Goal: Obtain resource: Download file/media

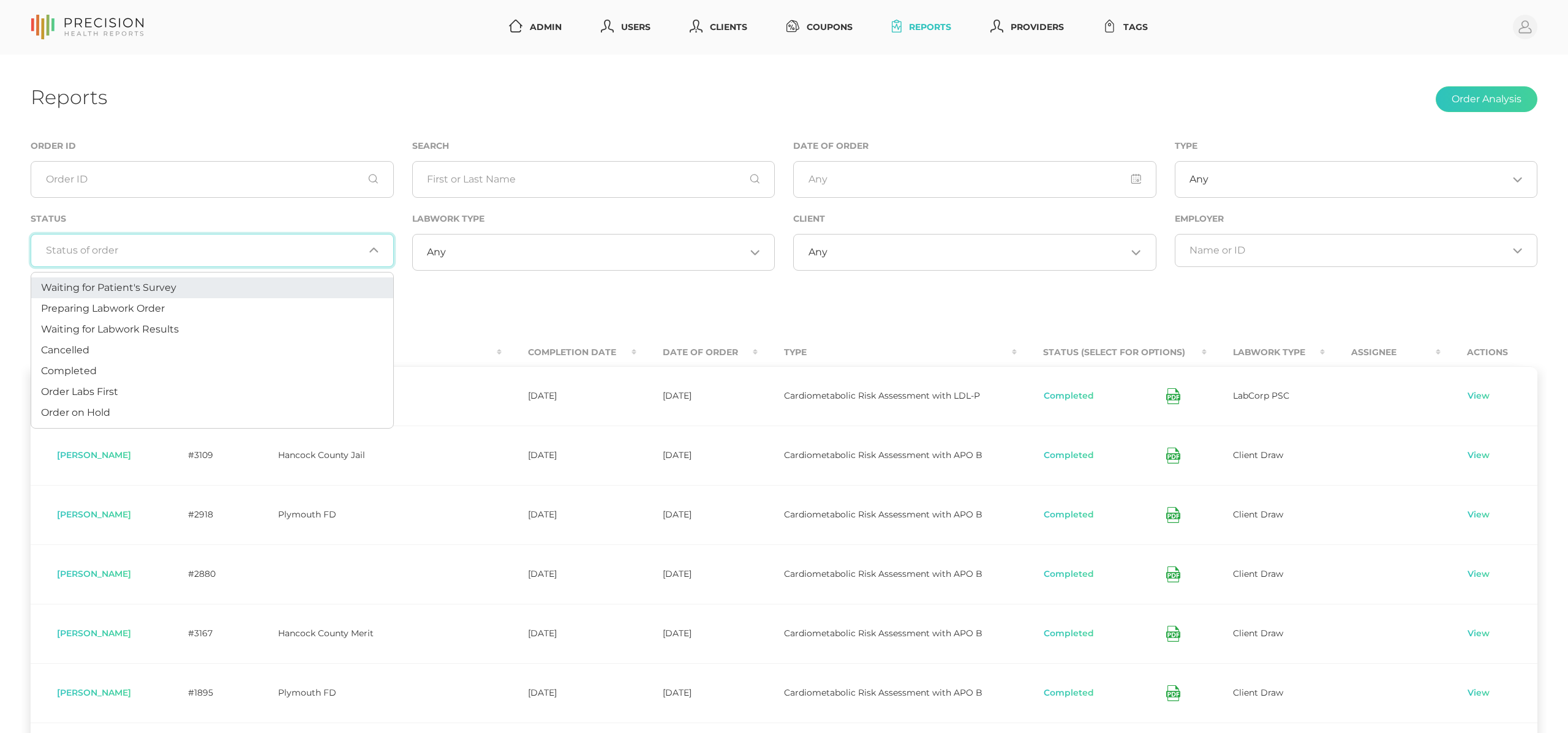
click at [209, 245] on input "Search for option" at bounding box center [205, 250] width 318 height 12
click at [174, 300] on li "Preparing Labwork Order" at bounding box center [212, 309] width 362 height 21
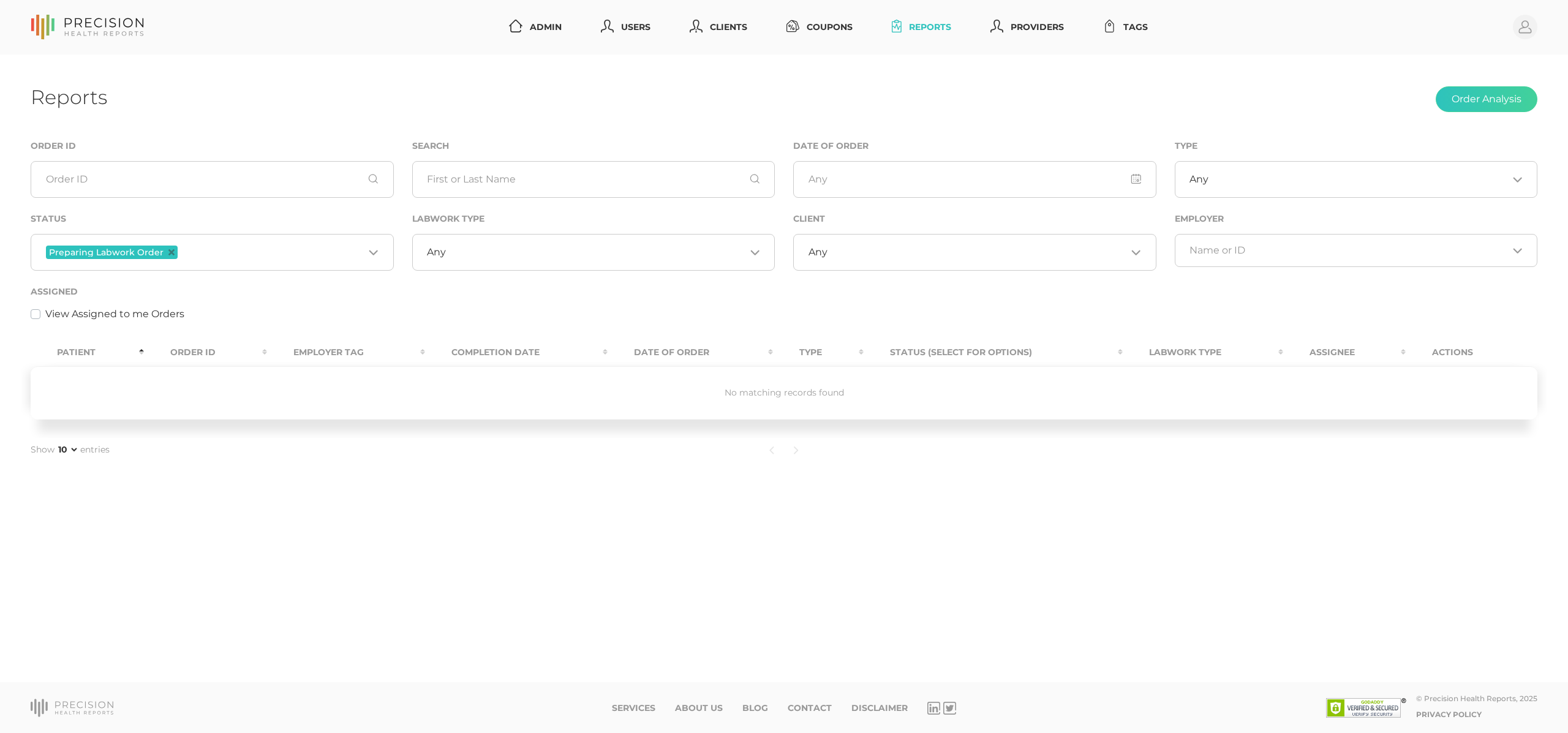
click at [206, 246] on input "Search for option" at bounding box center [272, 252] width 184 height 16
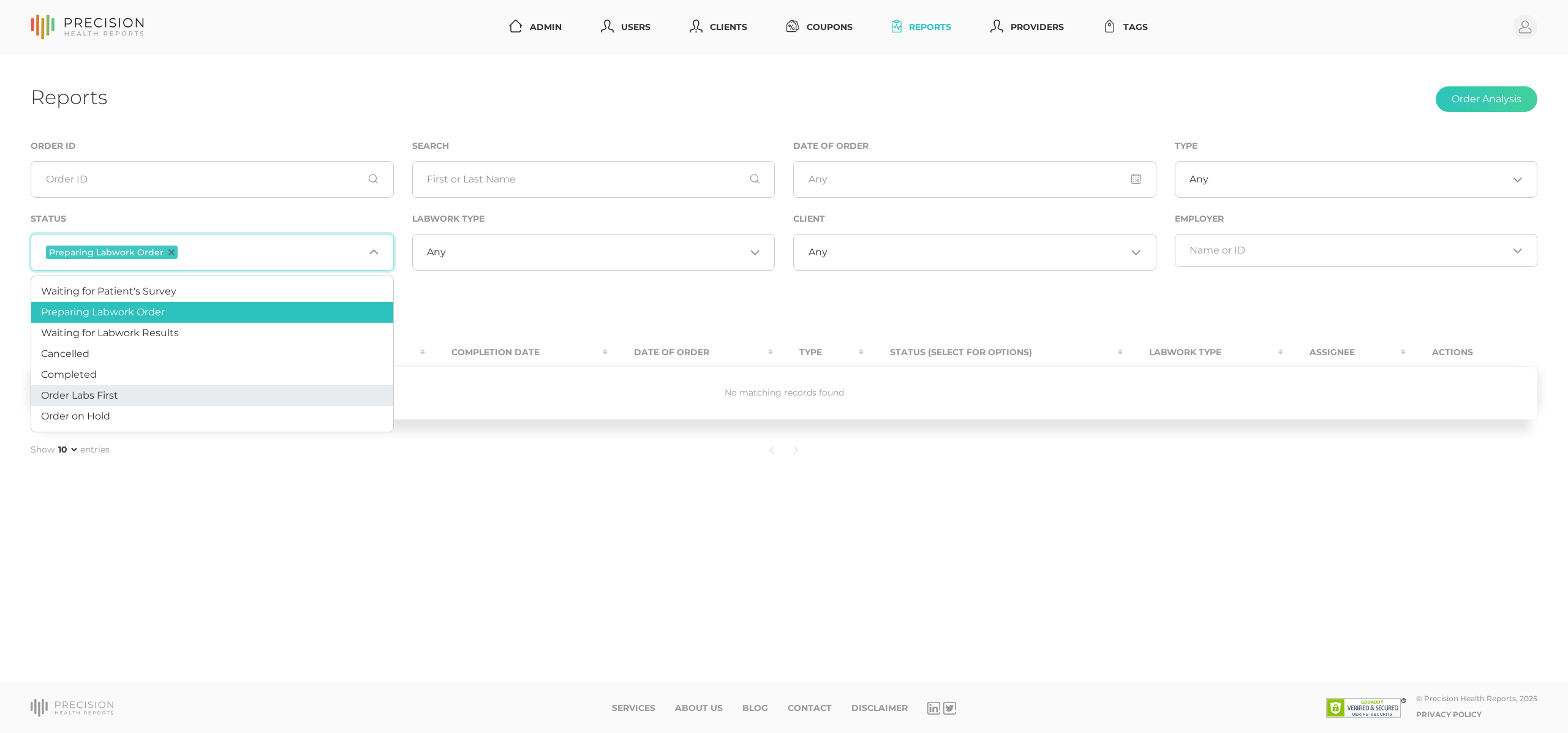
click at [168, 395] on li "Order Labs First" at bounding box center [212, 396] width 362 height 21
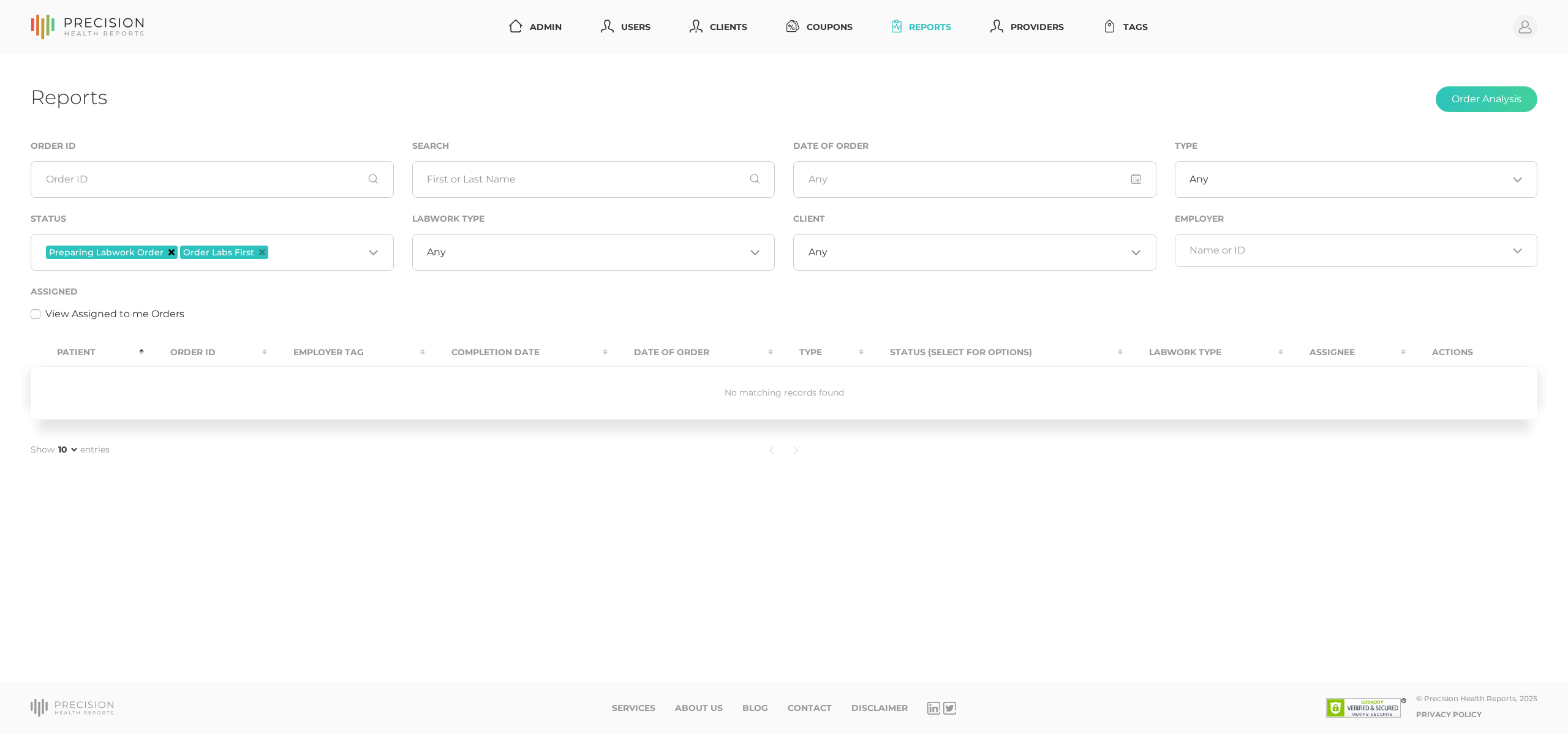
click at [168, 251] on icon "Deselect Preparing Labwork Order" at bounding box center [171, 252] width 6 height 6
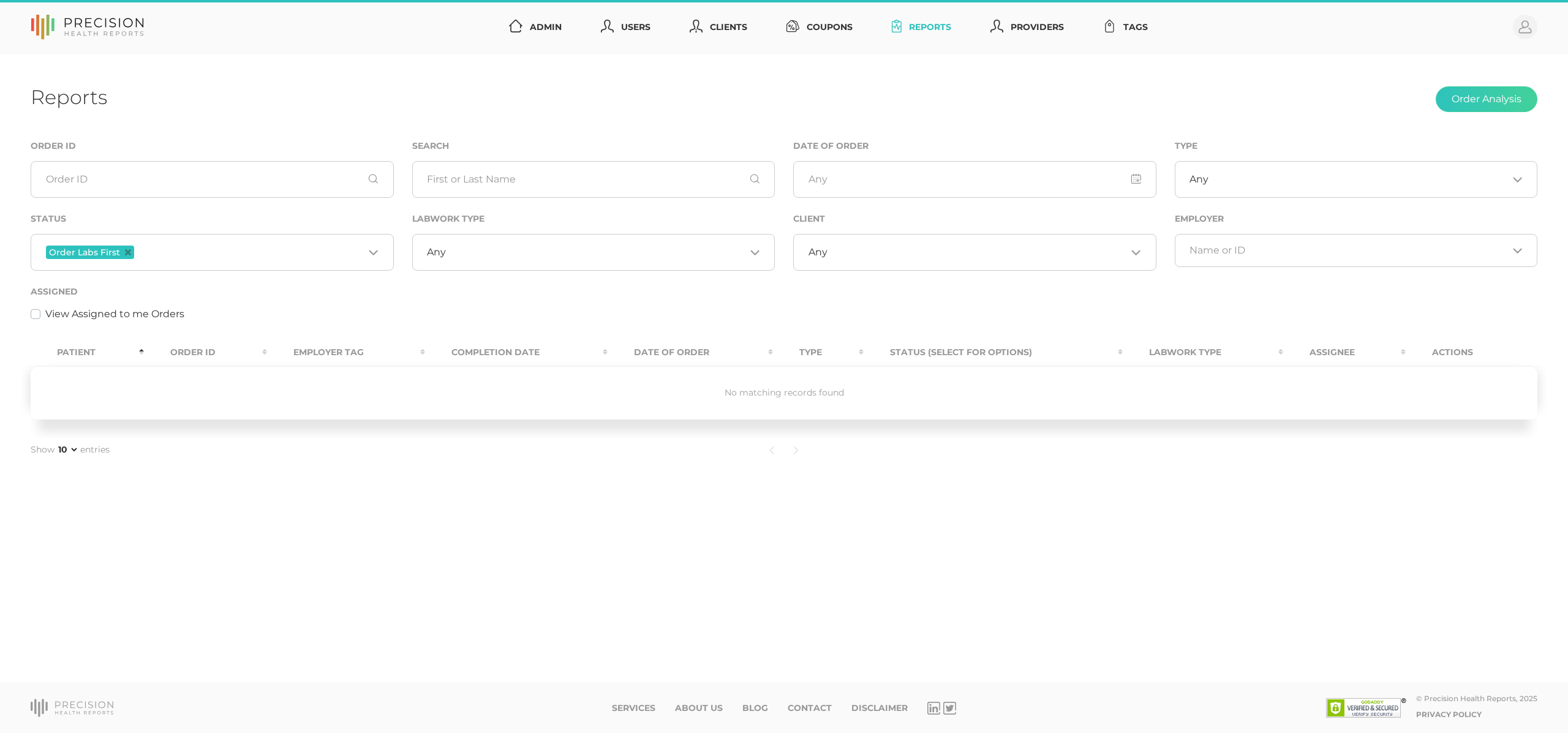
click at [130, 252] on span "Order Labs First" at bounding box center [89, 252] width 88 height 14
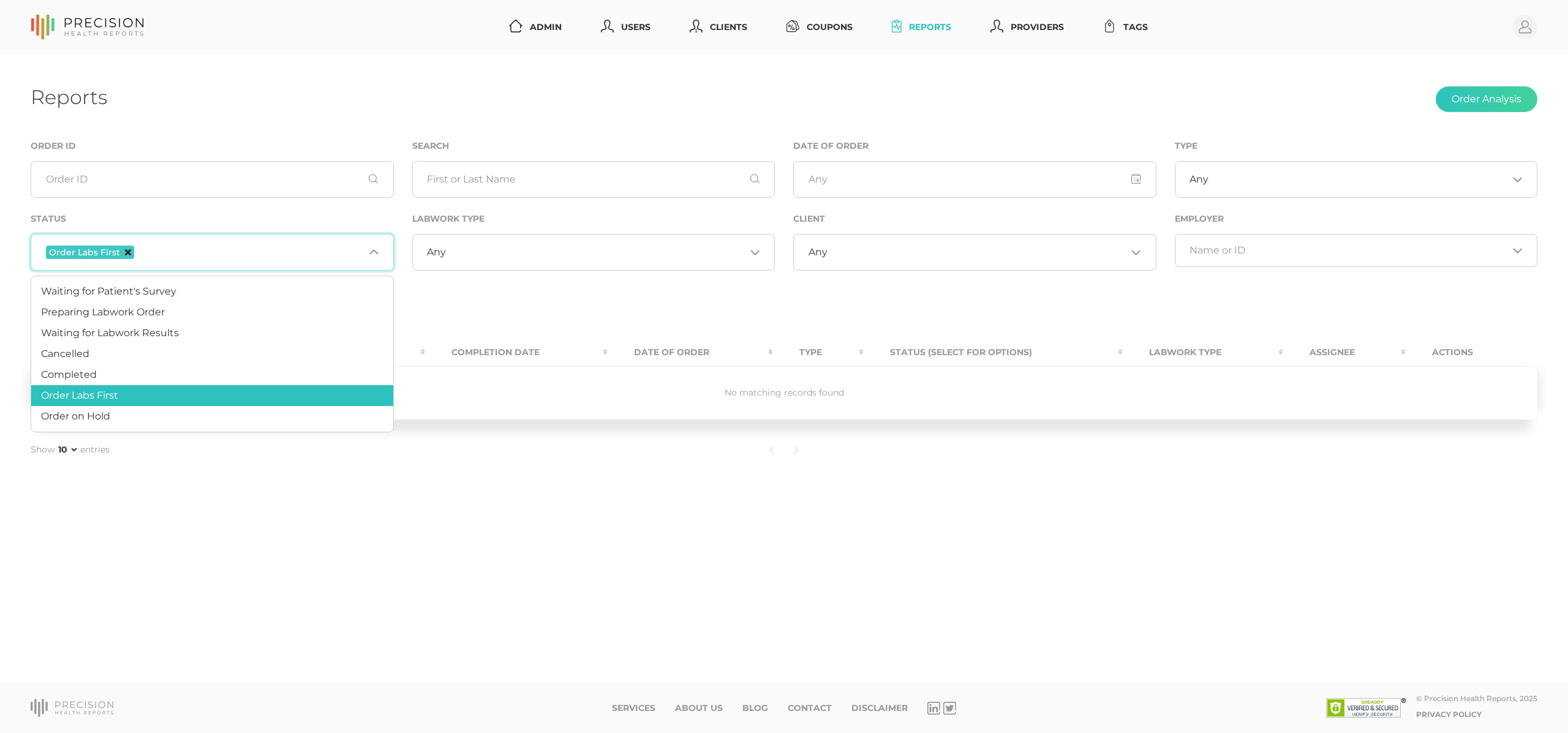
click at [125, 252] on icon "Deselect Order Labs First" at bounding box center [128, 252] width 6 height 6
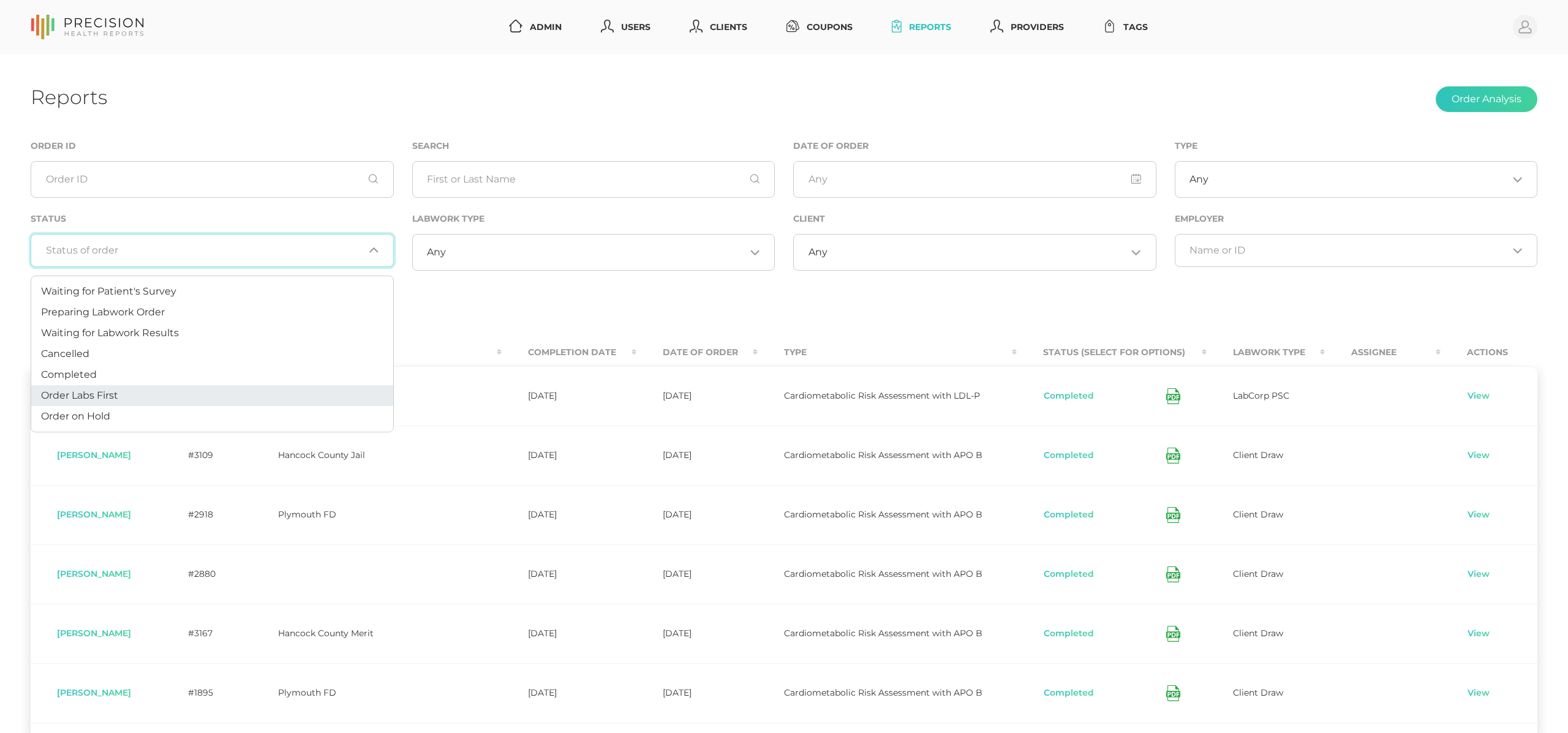
click at [893, 250] on input "Search for option" at bounding box center [978, 252] width 300 height 12
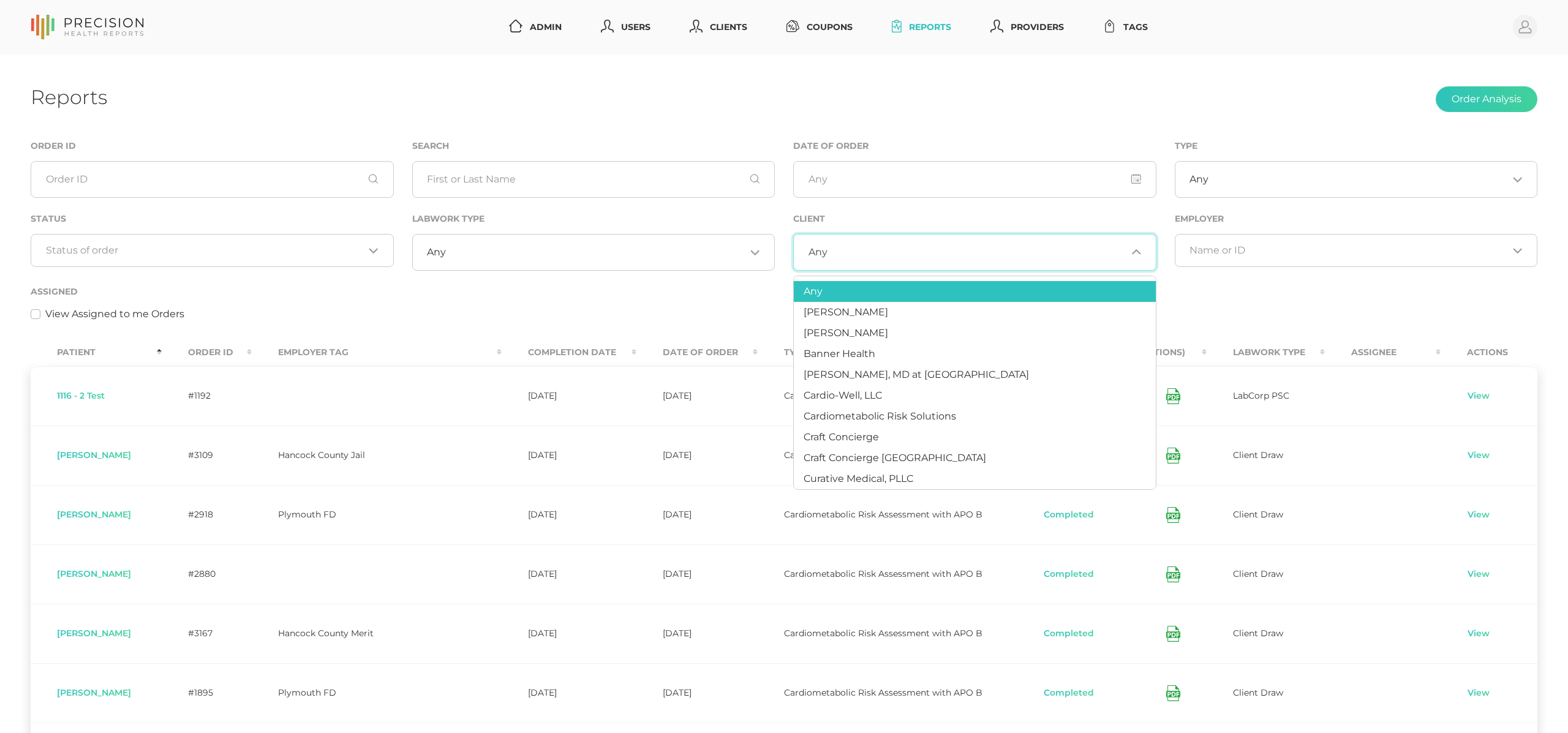
click at [230, 250] on input "Search for option" at bounding box center [205, 250] width 318 height 12
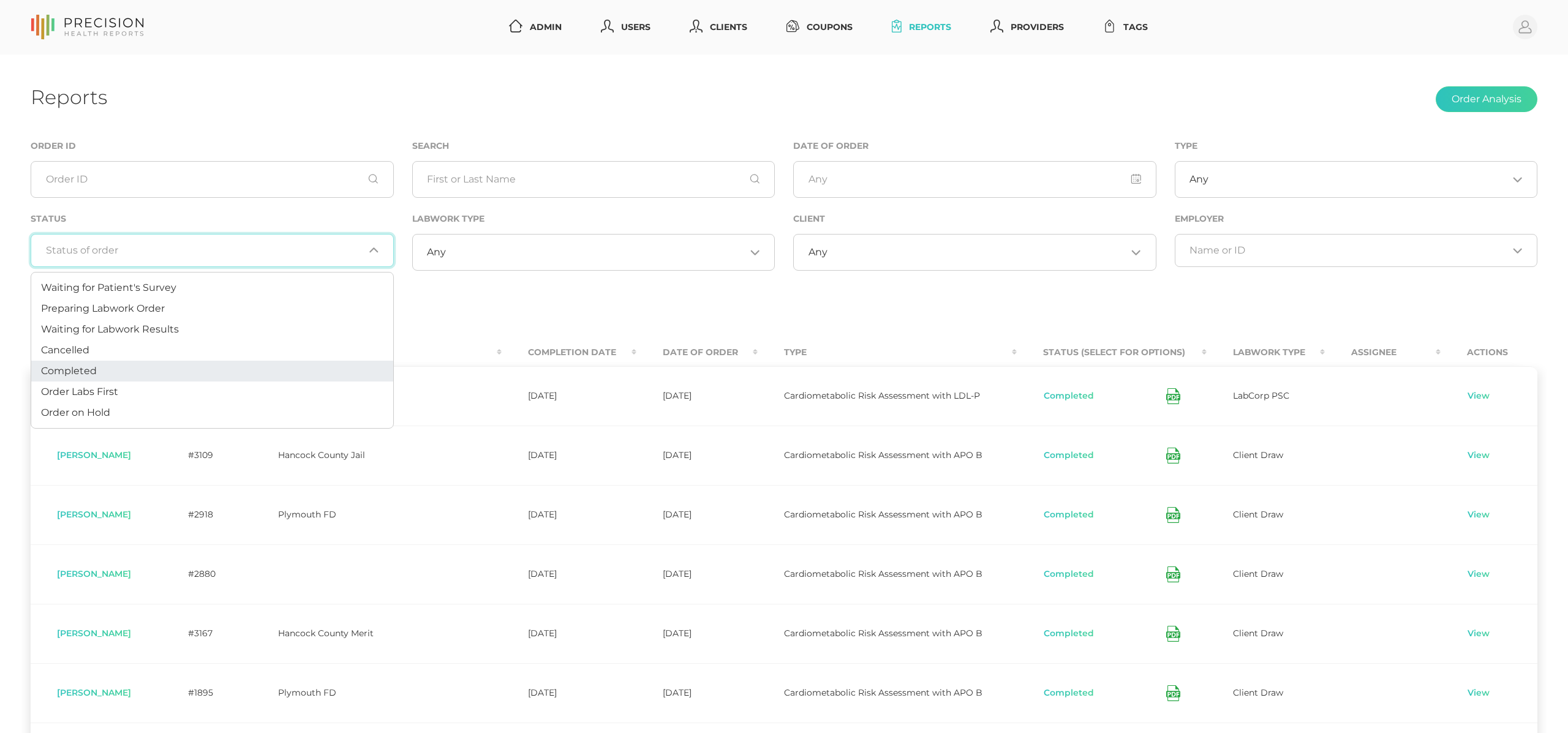
click at [168, 370] on li "Completed" at bounding box center [212, 371] width 362 height 21
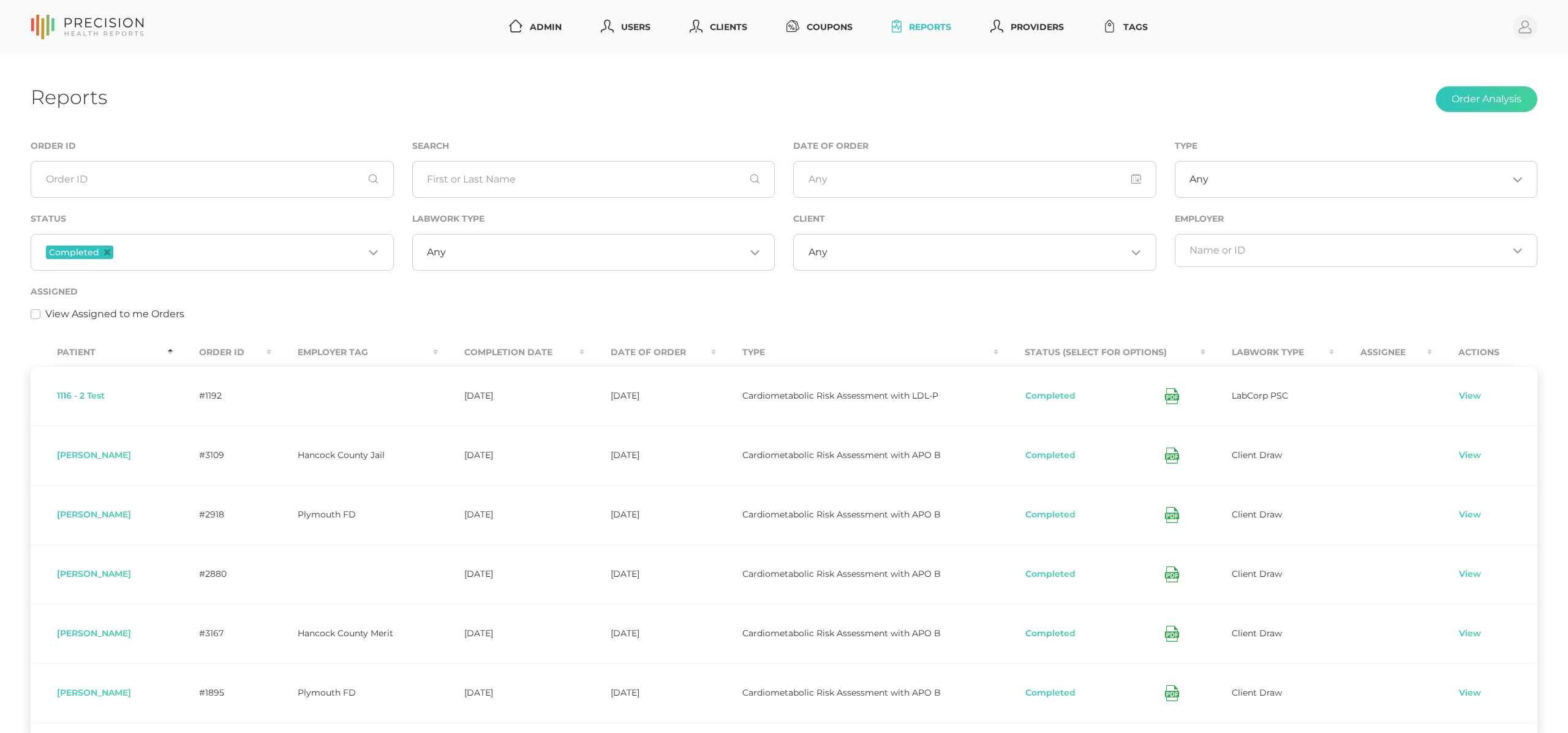
click at [846, 253] on input "Search for option" at bounding box center [978, 252] width 300 height 12
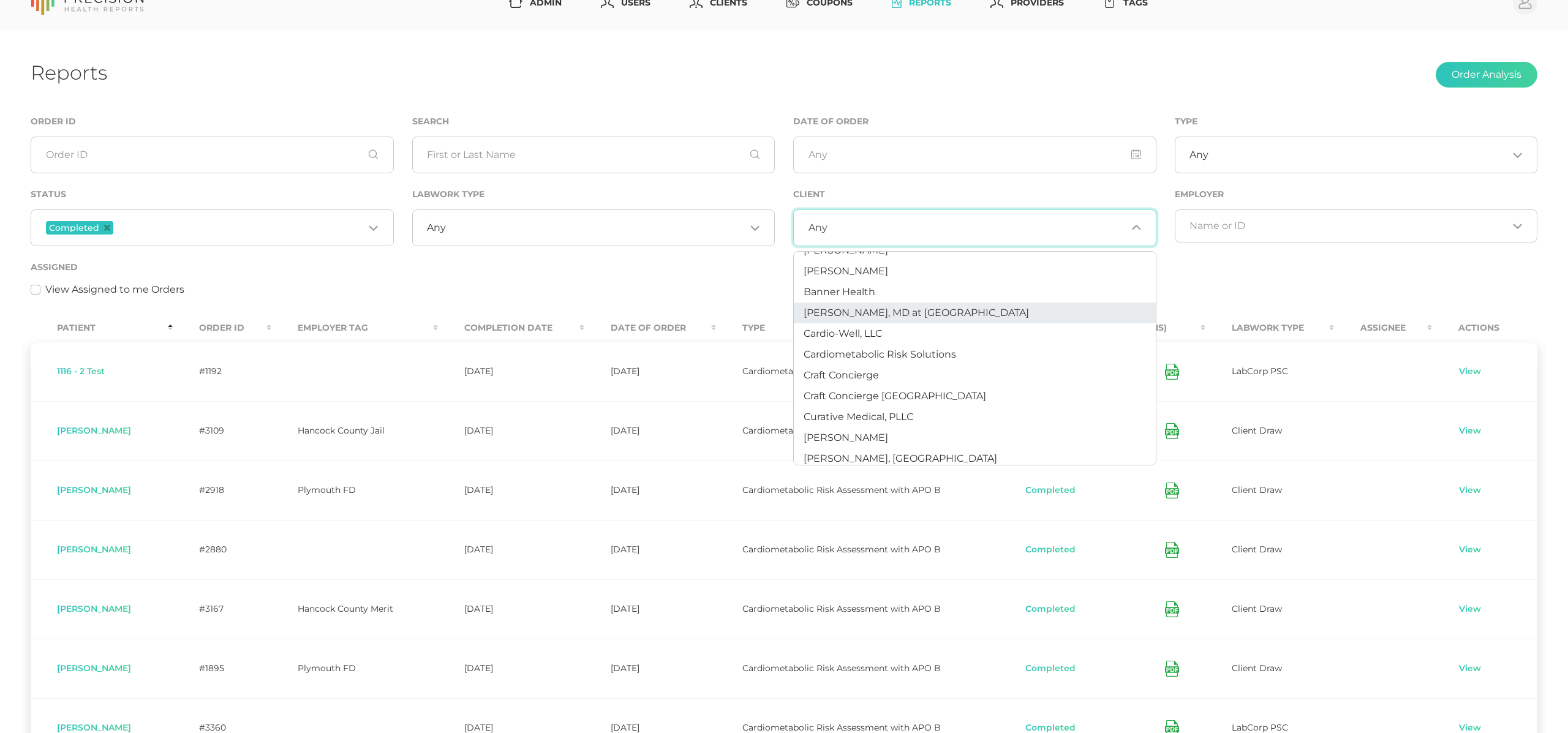
scroll to position [25, 0]
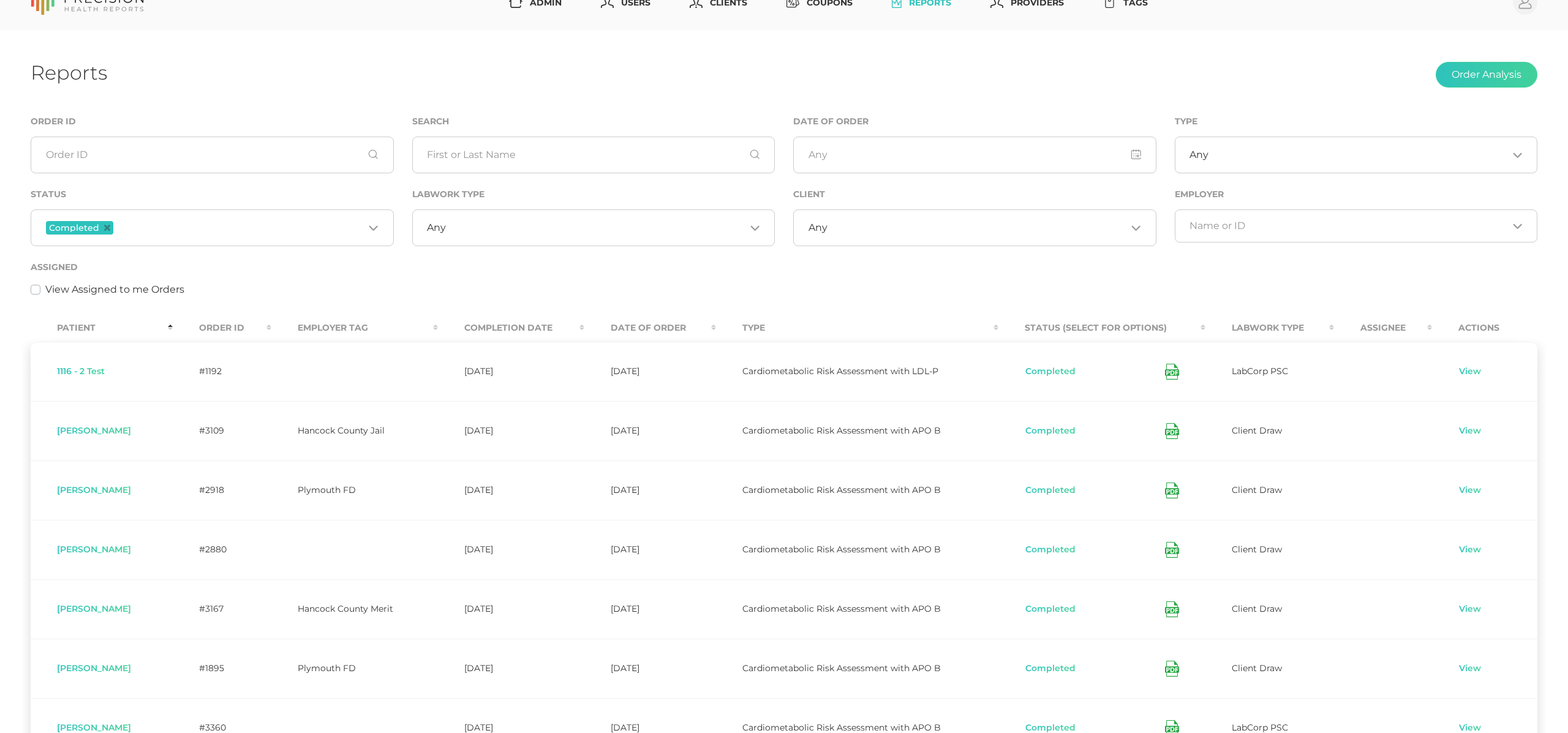
click at [579, 269] on div "Assigned View Assigned to me Orders" at bounding box center [784, 278] width 1507 height 38
click at [881, 235] on div "Any Loading..." at bounding box center [975, 228] width 363 height 37
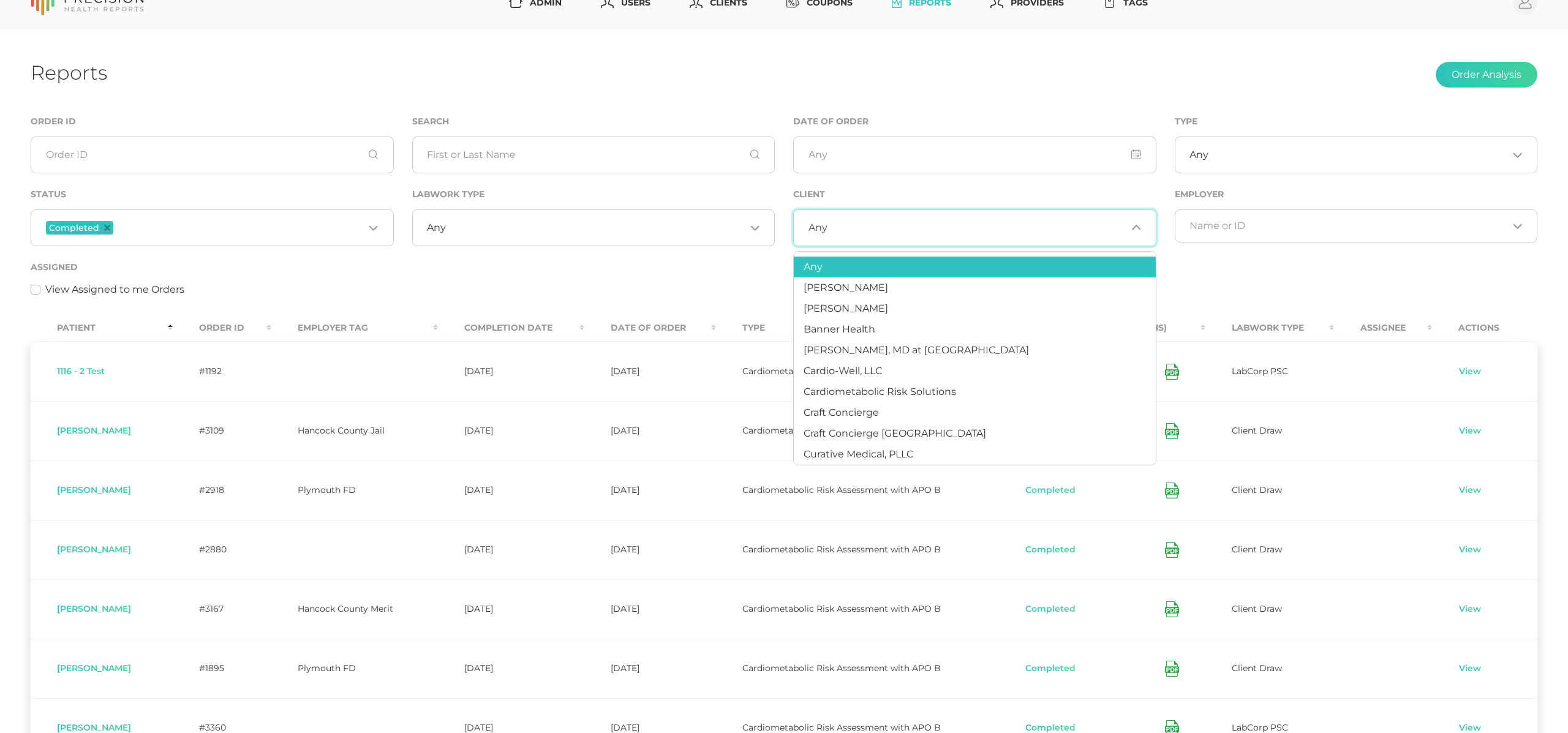
click at [469, 275] on div "Assigned View Assigned to me Orders" at bounding box center [784, 278] width 1507 height 38
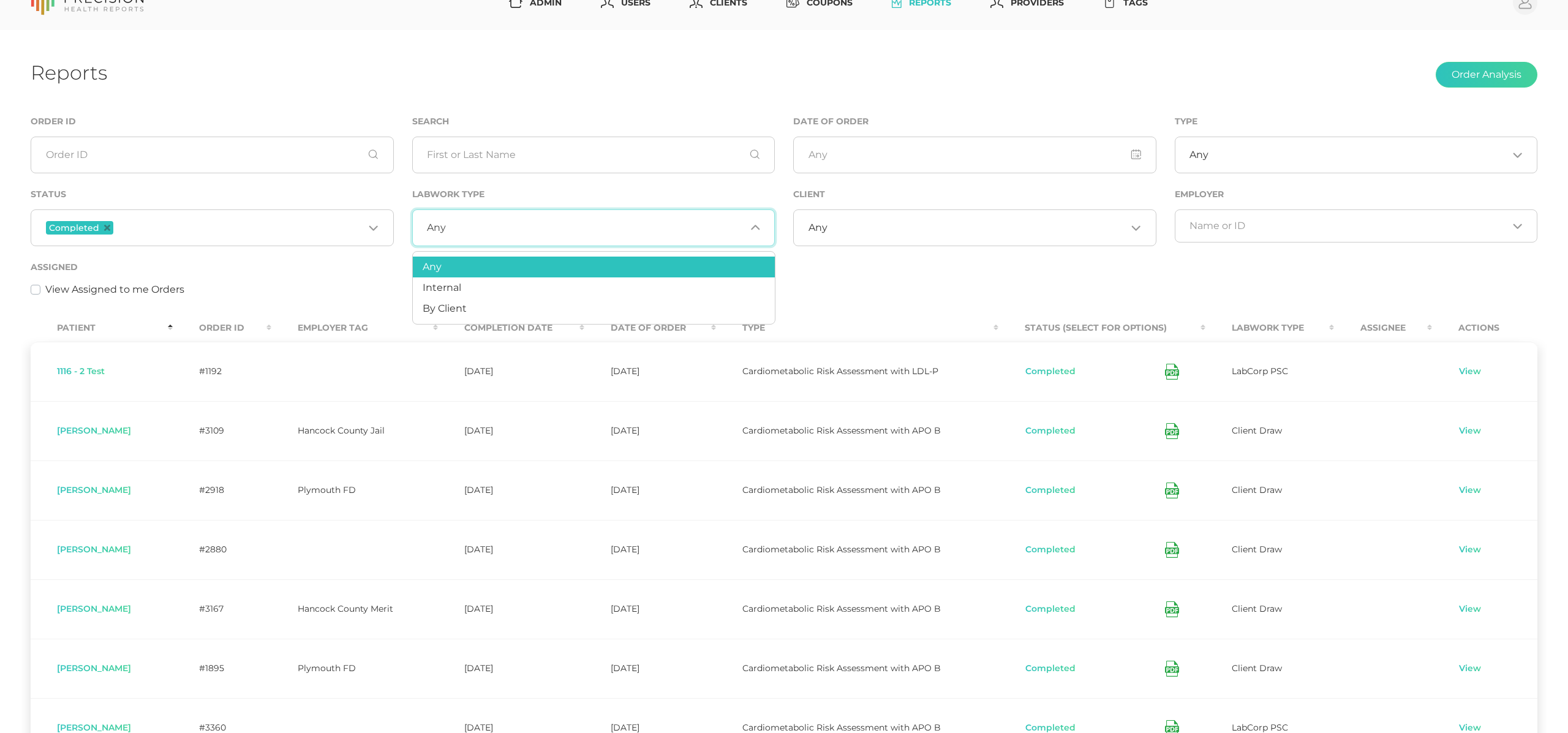
click at [461, 238] on div "Any Loading..." at bounding box center [593, 228] width 363 height 37
click at [474, 289] on li "Internal" at bounding box center [593, 288] width 362 height 21
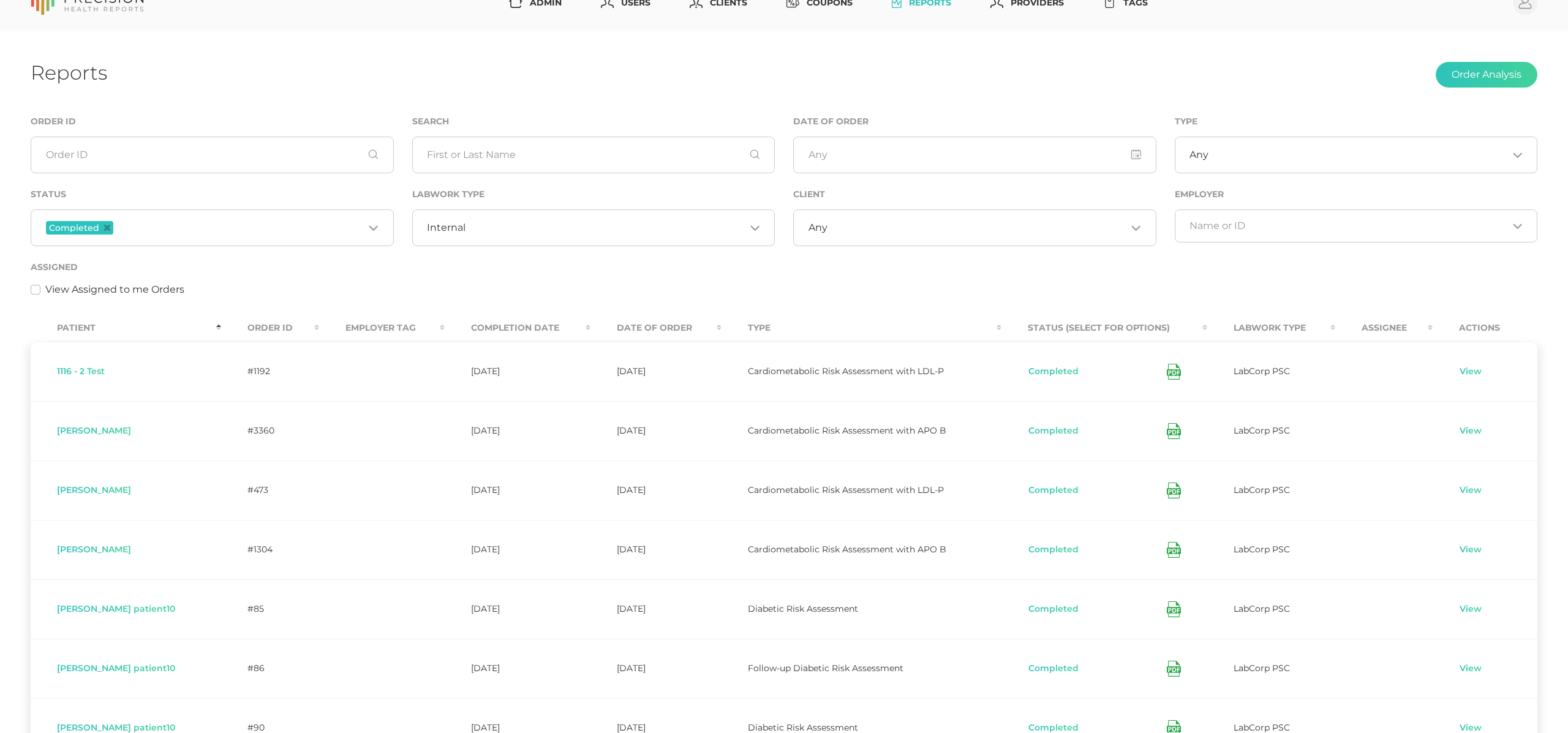
click at [254, 330] on th "Order ID" at bounding box center [270, 327] width 98 height 28
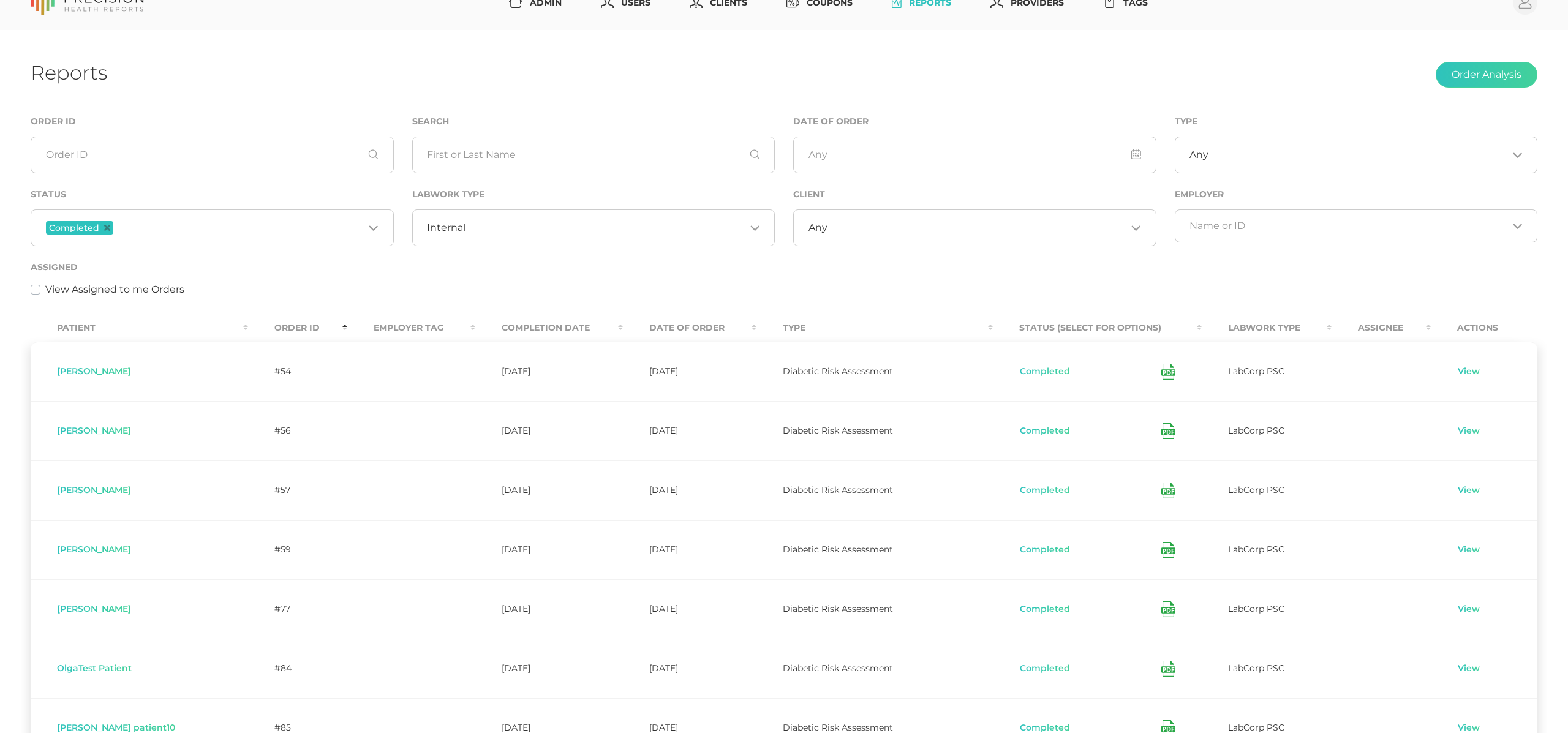
click at [248, 327] on th "Order ID" at bounding box center [297, 327] width 99 height 28
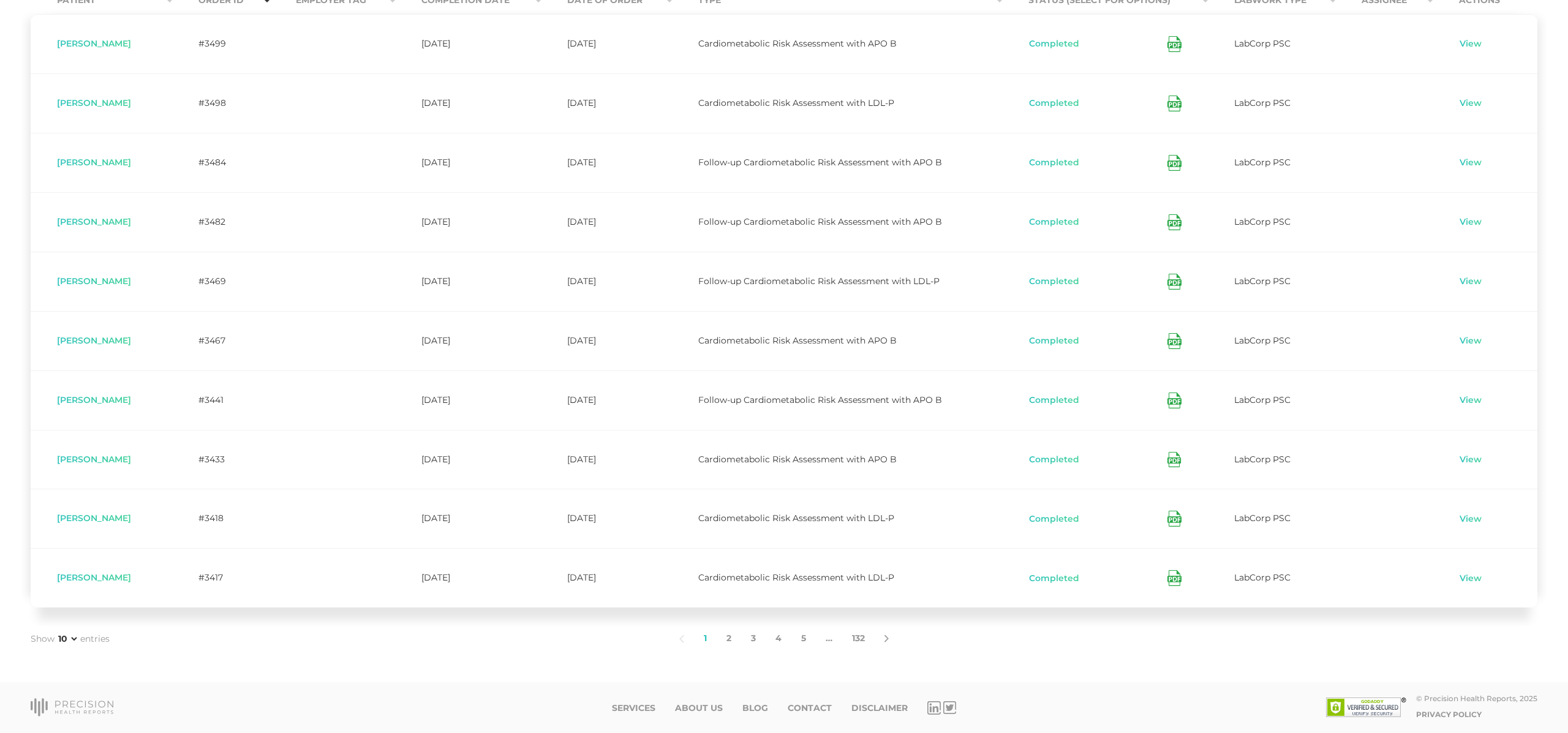
scroll to position [353, 0]
click at [1482, 518] on link "View" at bounding box center [1471, 519] width 23 height 12
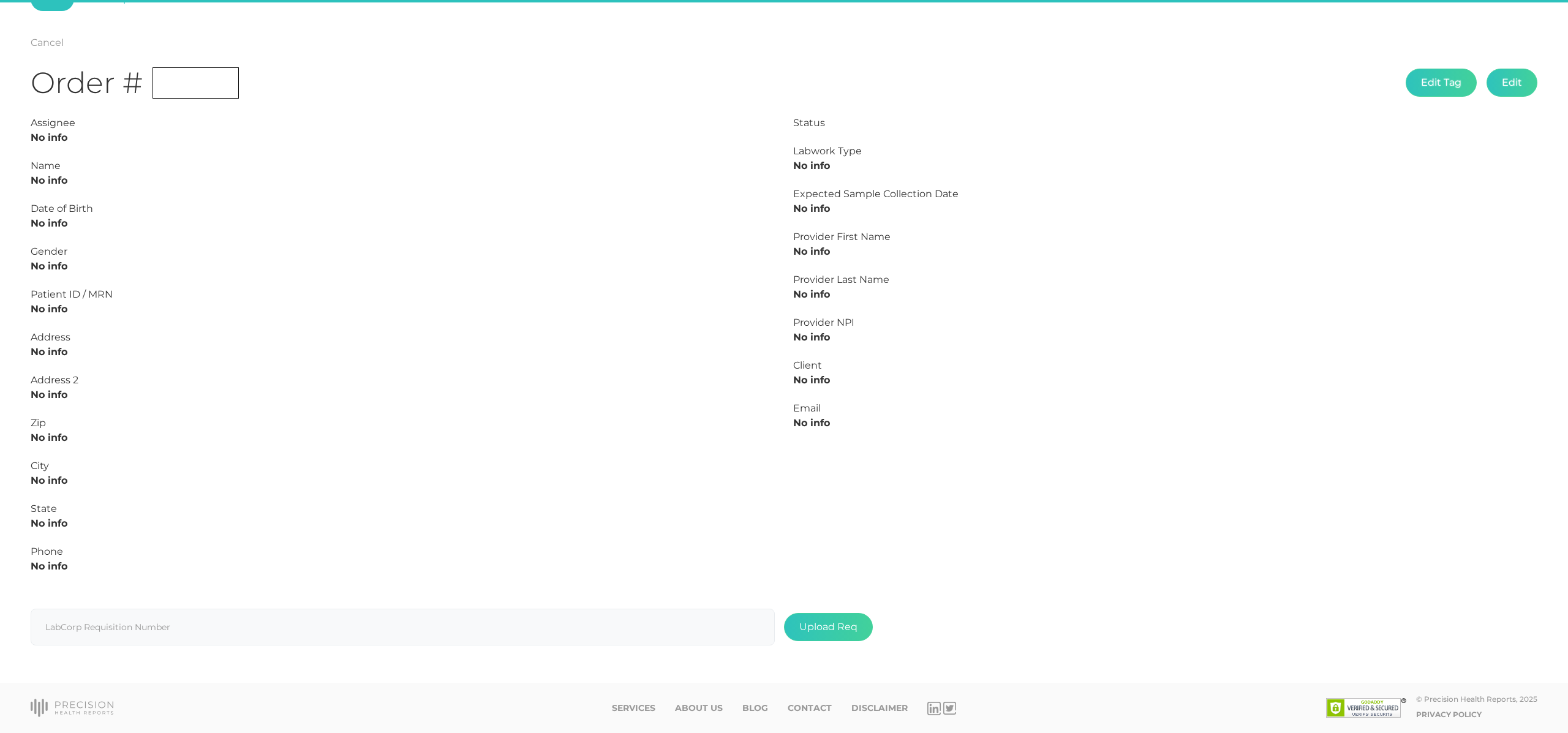
scroll to position [99, 0]
type input "L2504858240"
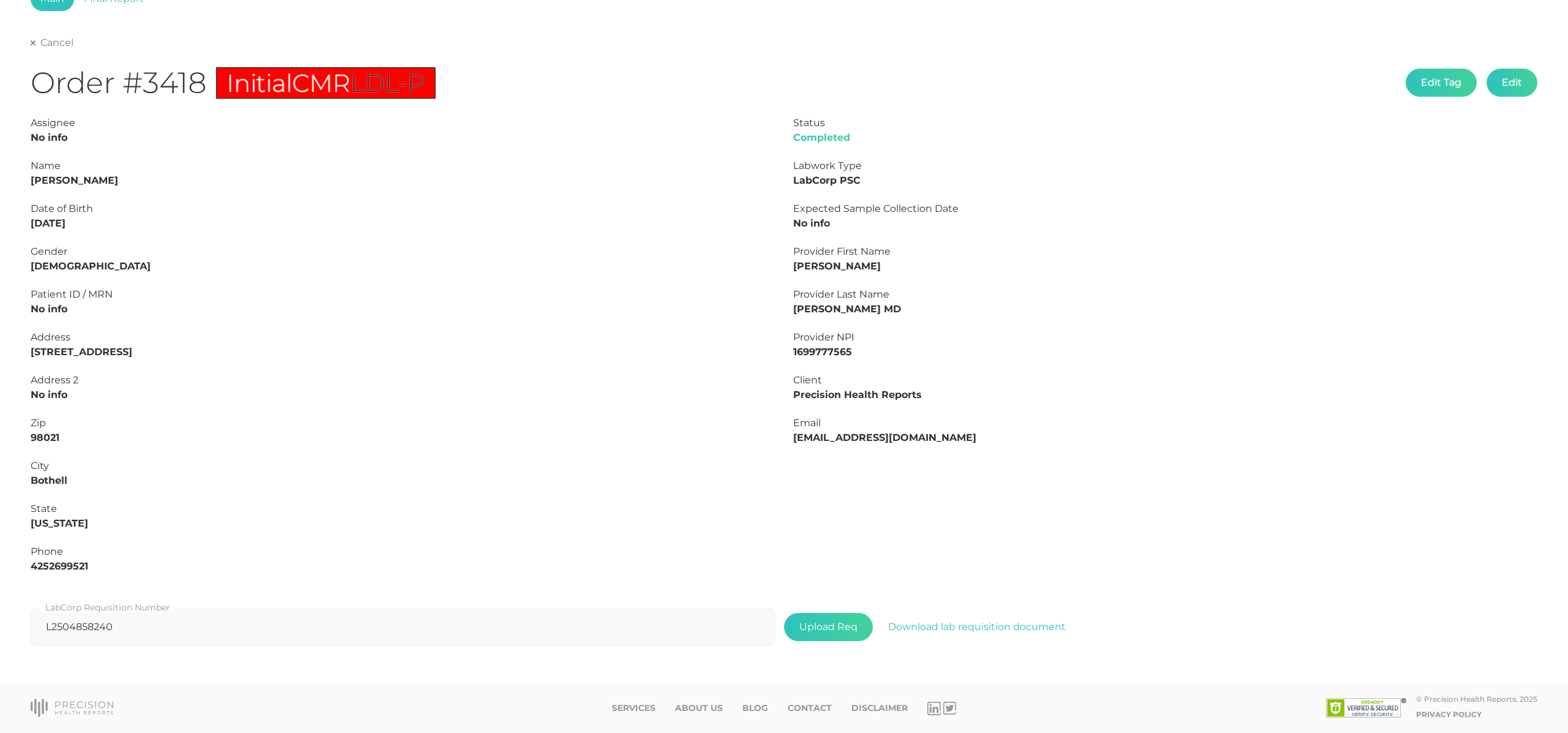
click at [47, 43] on link "Cancel" at bounding box center [52, 43] width 43 height 12
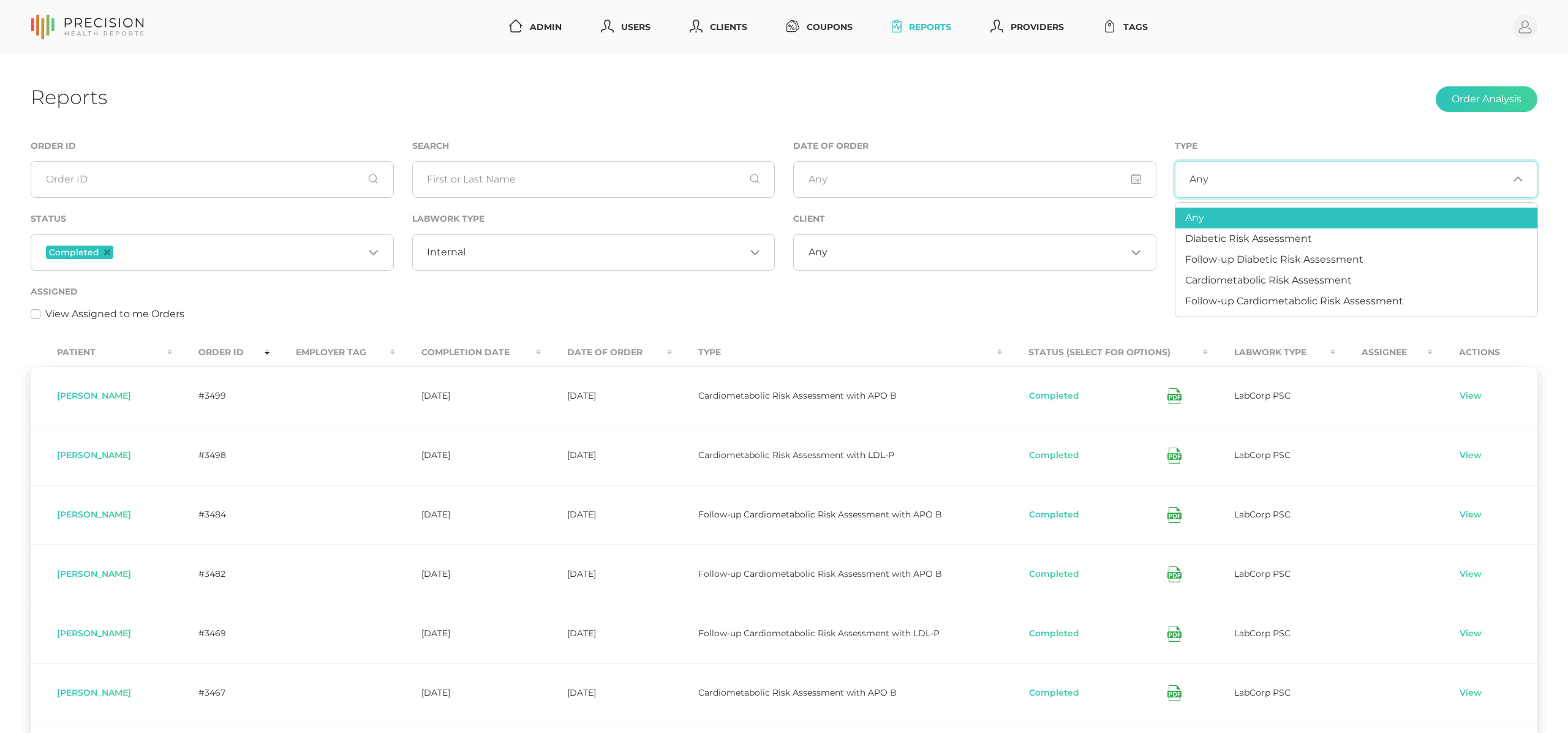
click at [1260, 169] on div "Any Loading..." at bounding box center [1356, 179] width 363 height 37
click at [1267, 283] on span "Cardiometabolic Risk Assessment" at bounding box center [1269, 280] width 167 height 12
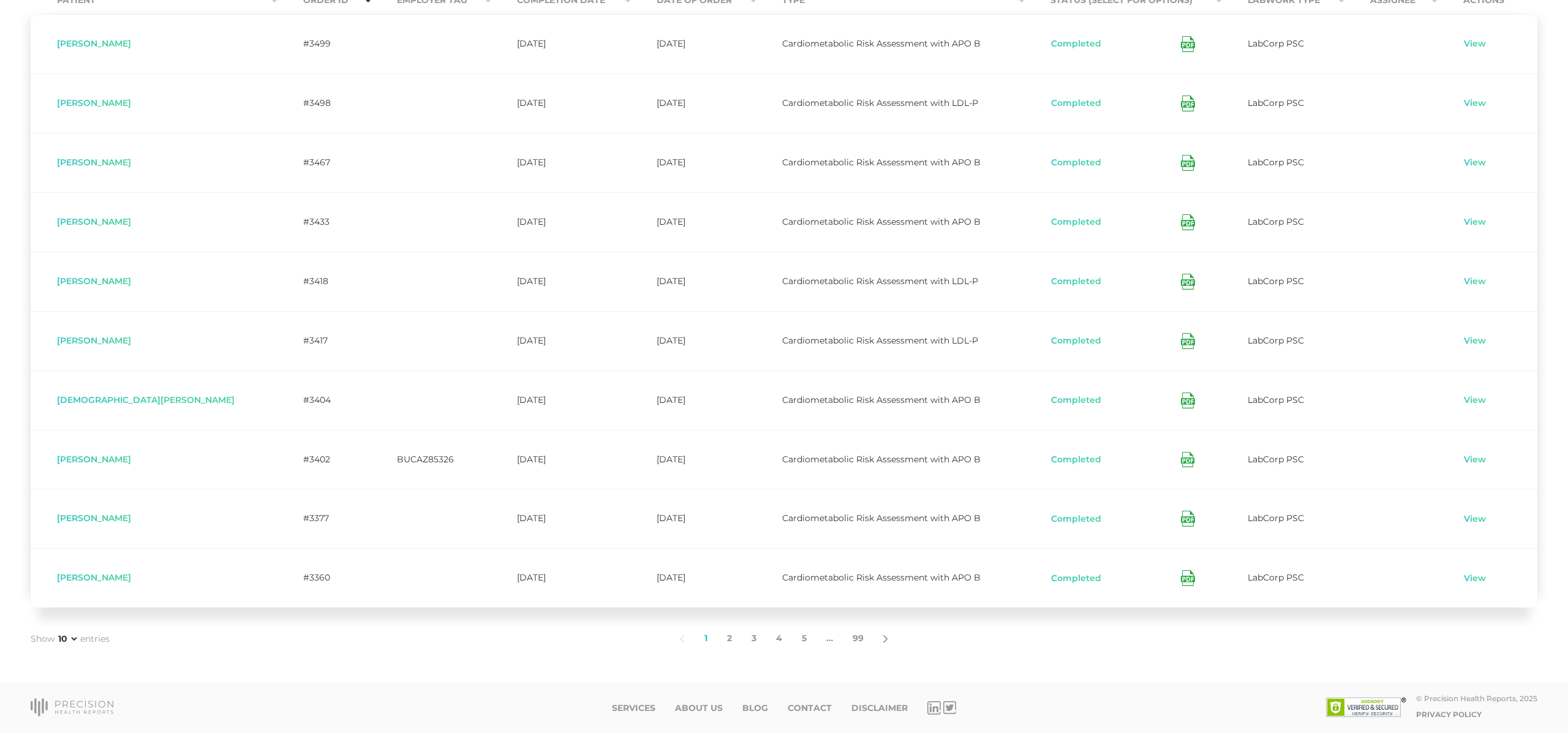
scroll to position [353, 0]
click at [728, 633] on link "2" at bounding box center [730, 639] width 25 height 26
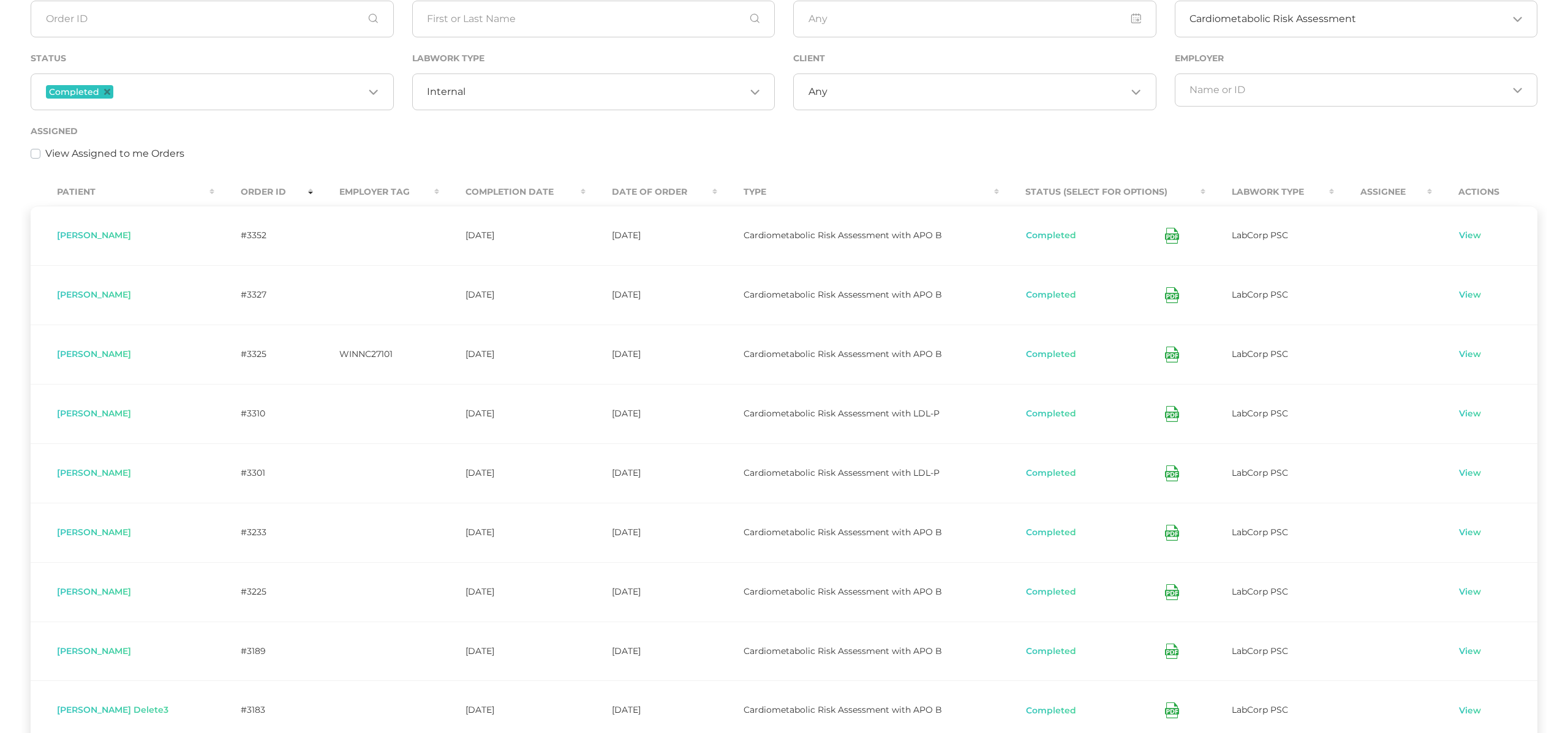
scroll to position [192, 0]
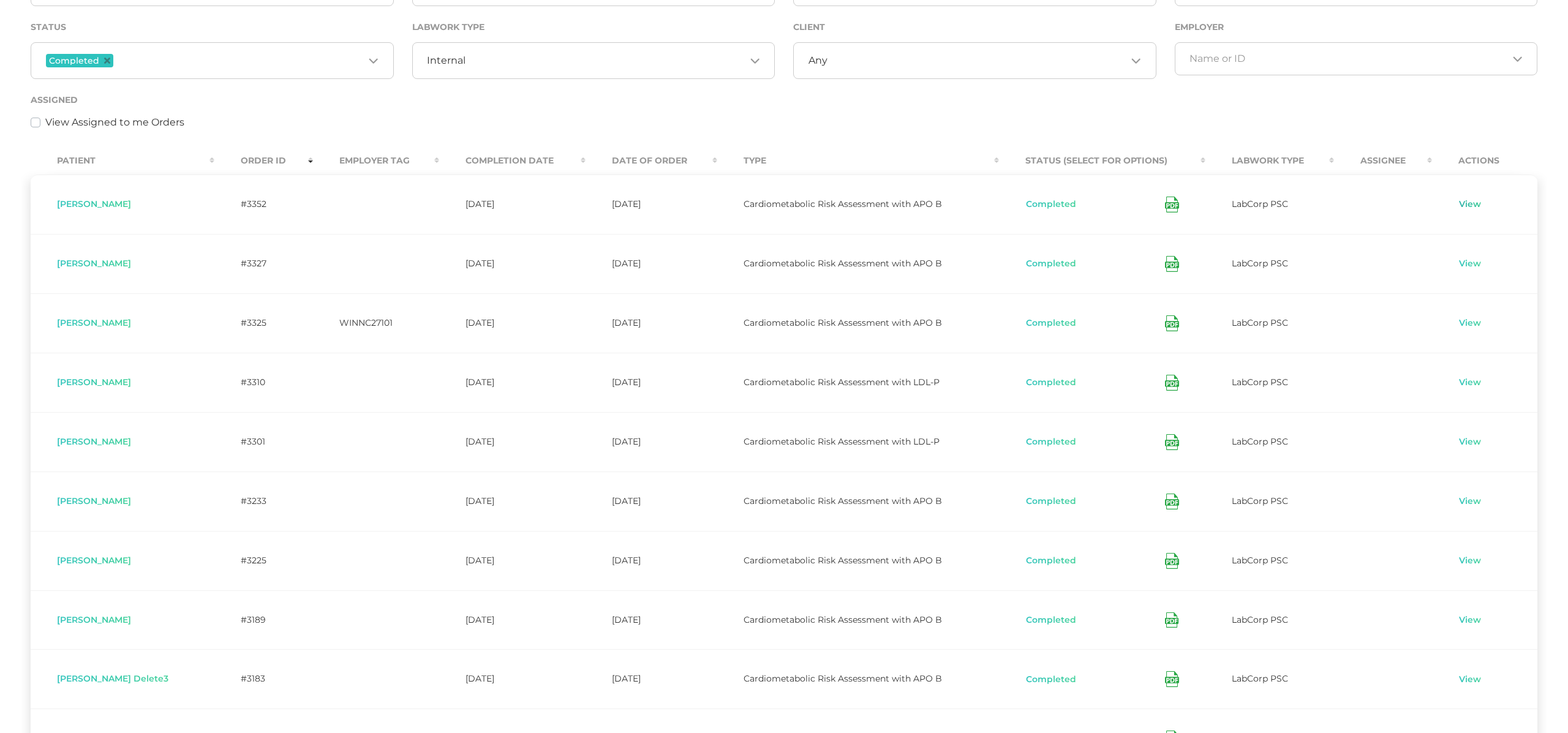
click at [1469, 202] on link "View" at bounding box center [1471, 205] width 23 height 12
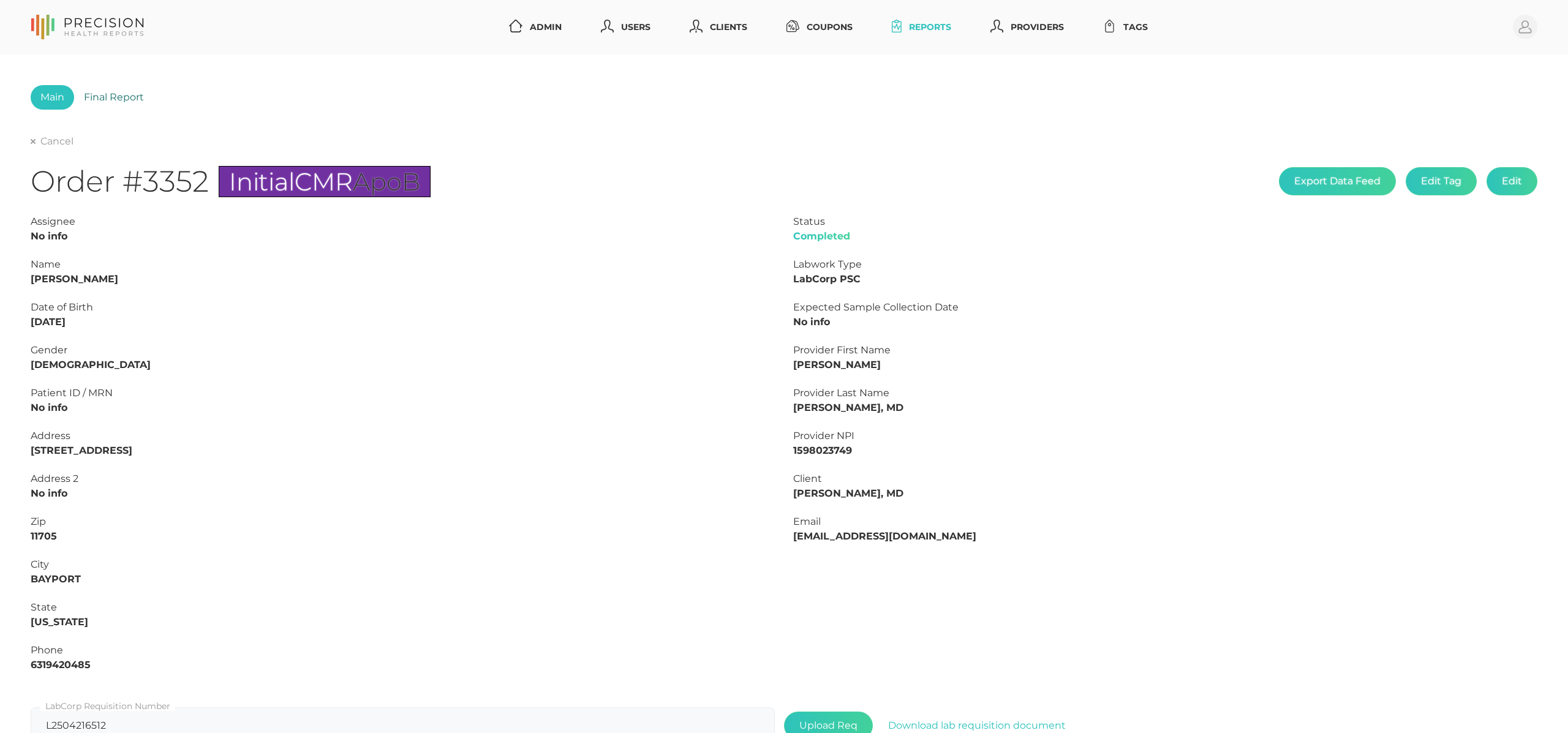
click at [110, 99] on link "Final Report" at bounding box center [113, 97] width 80 height 25
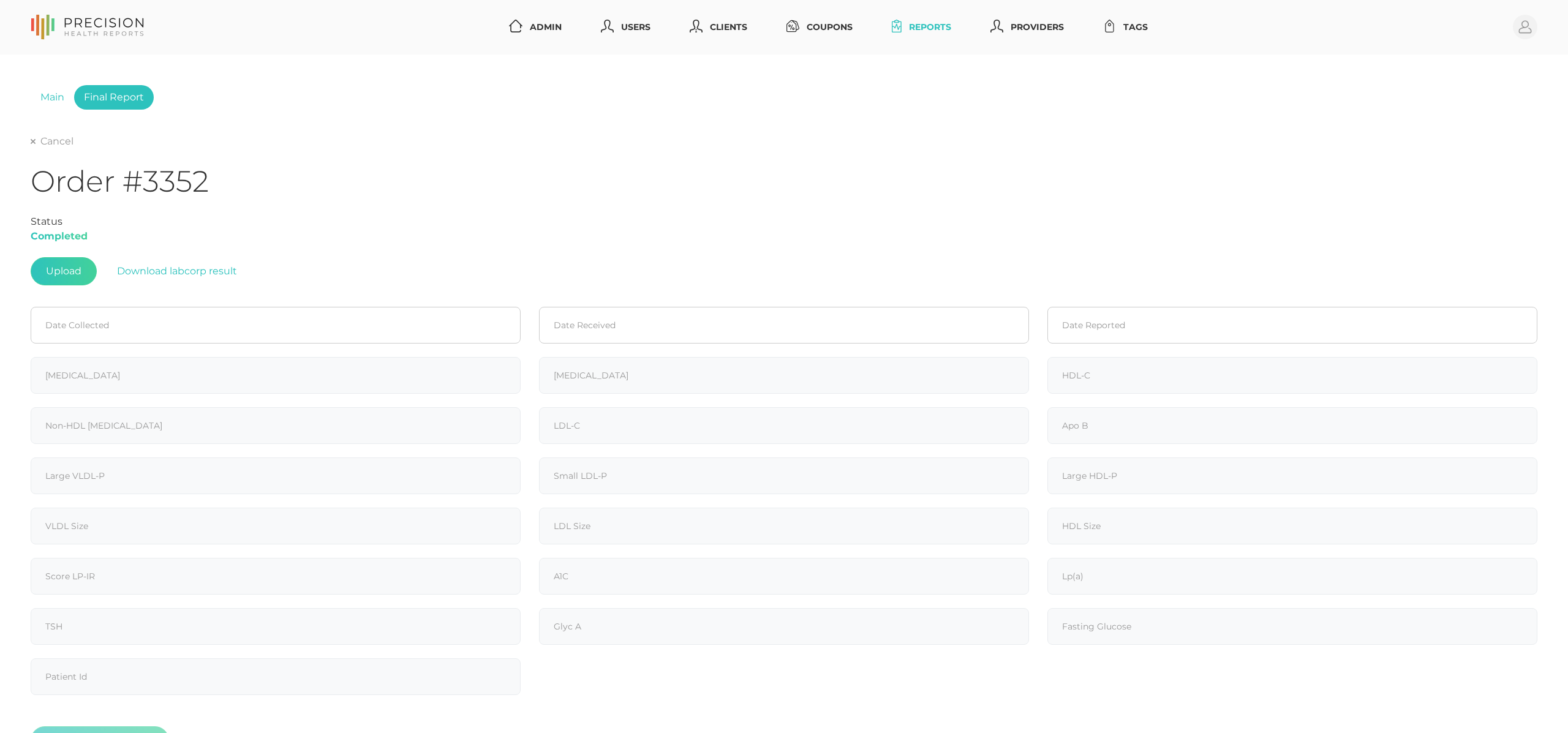
type input "163"
type input "148"
type input "57"
type input "106"
type input "81"
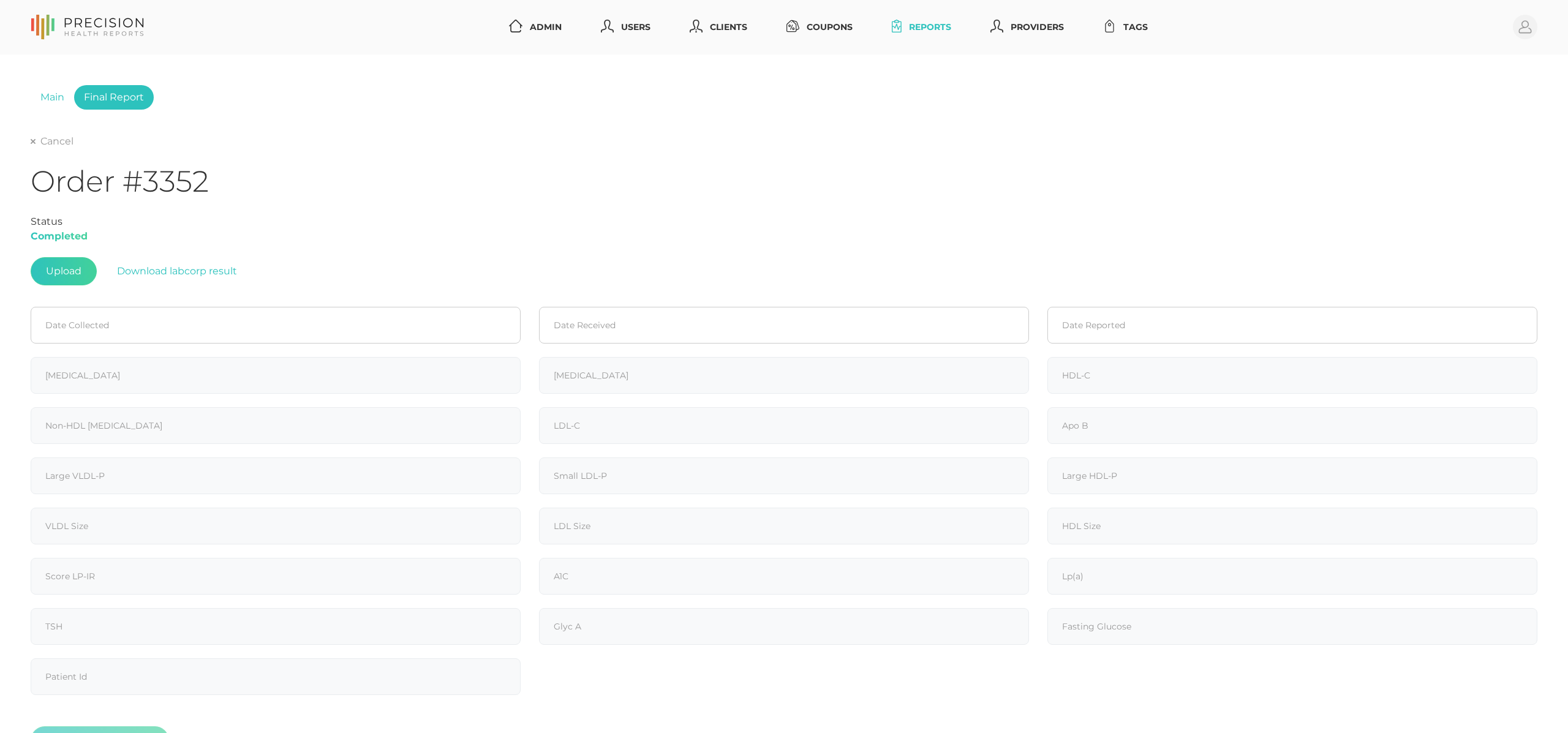
type input "80"
type input "2.4"
type input "321"
type input "4.9"
type input "46.7"
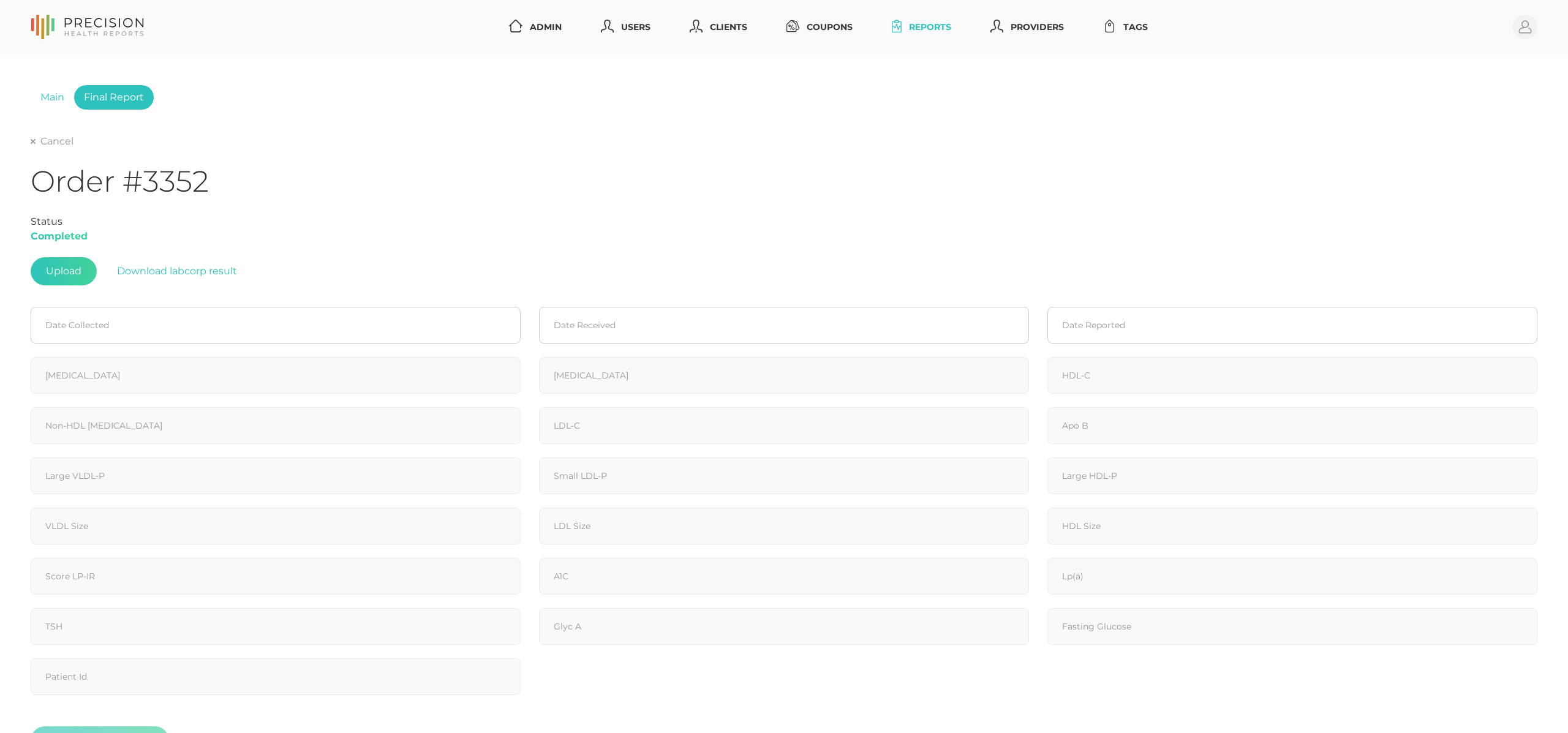
type input "20.6"
type input "8.8"
type input "53"
type input "5.6"
type input "101.6"
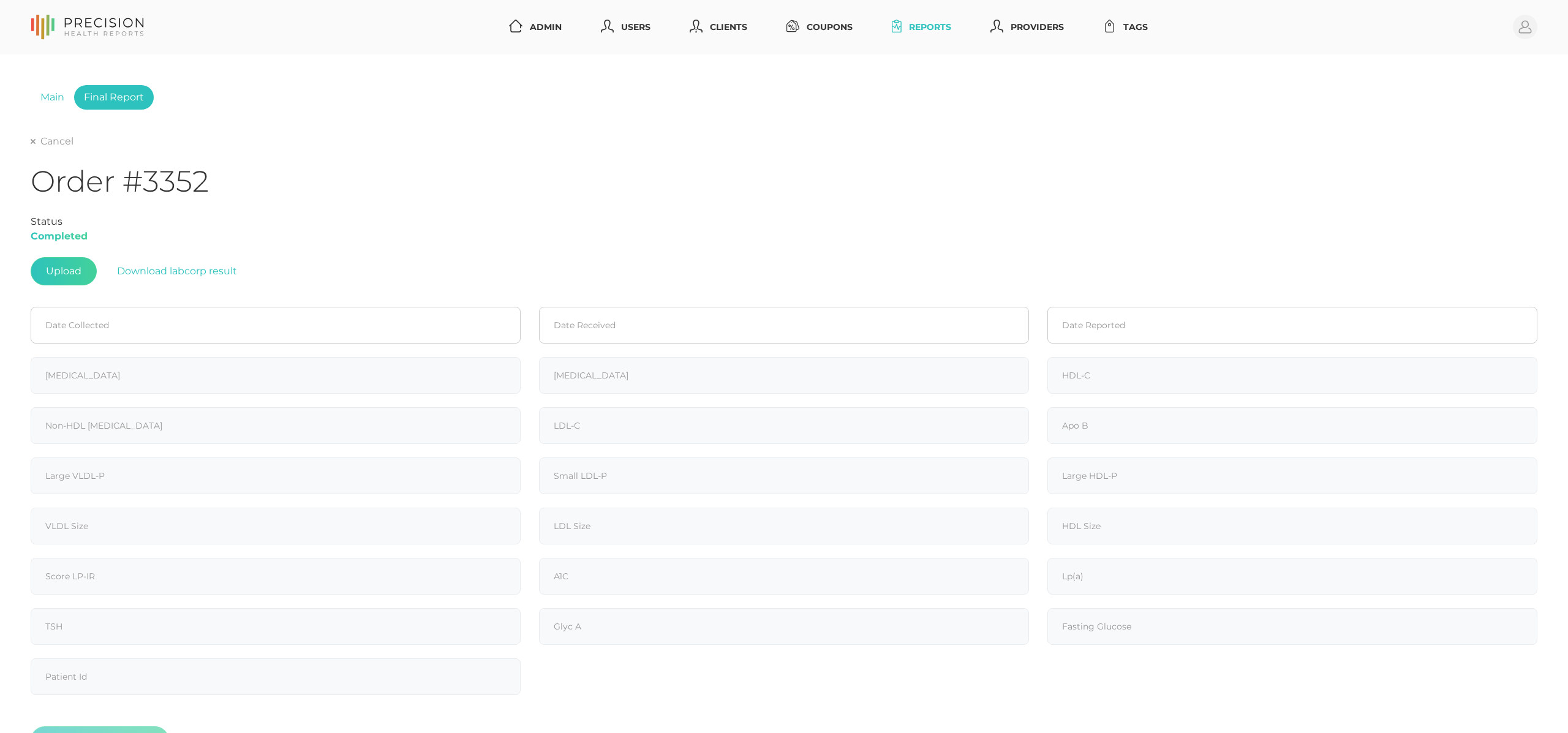
type input "381"
type input "96"
click at [51, 136] on link "Cancel" at bounding box center [52, 140] width 43 height 12
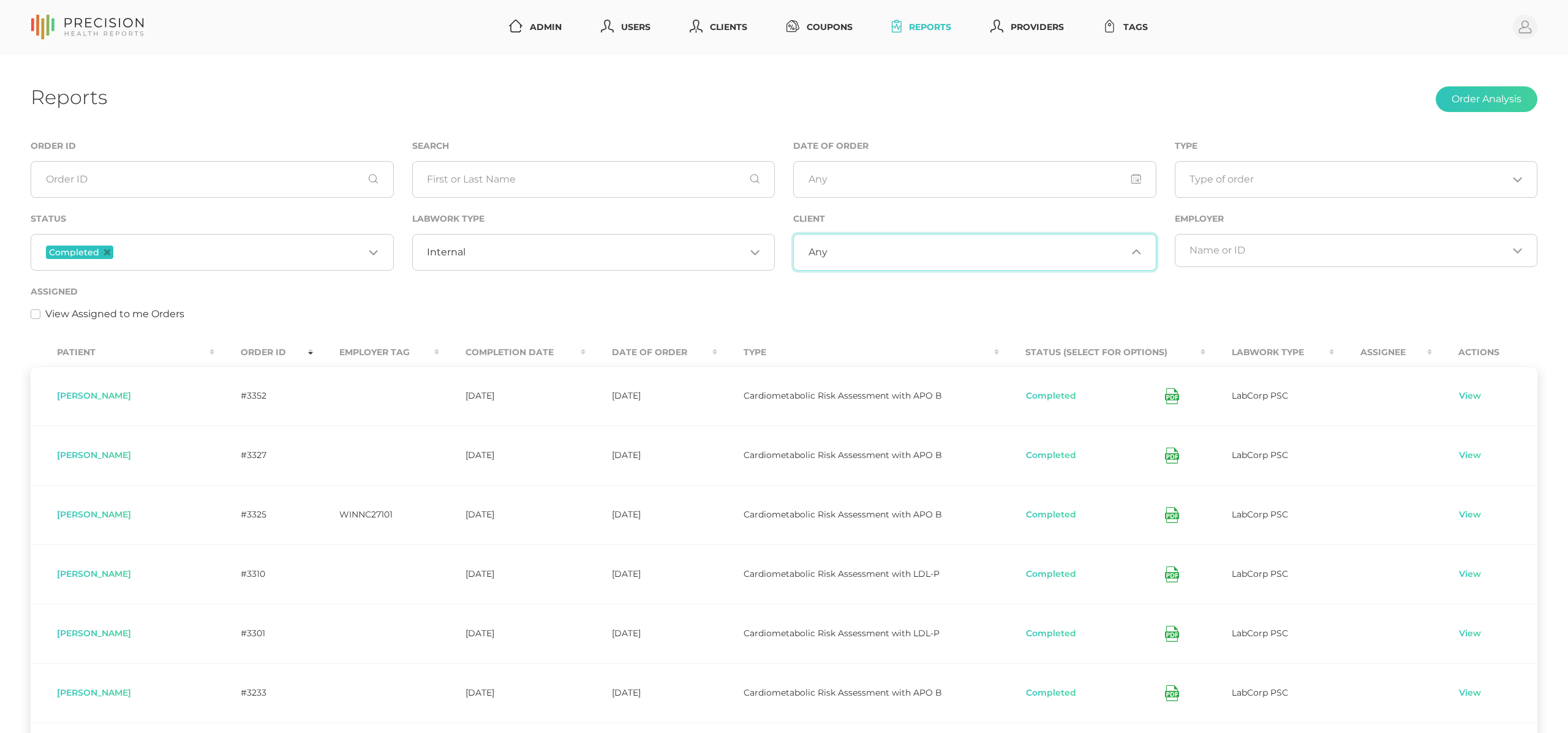
click at [836, 255] on input "Search for option" at bounding box center [978, 252] width 300 height 12
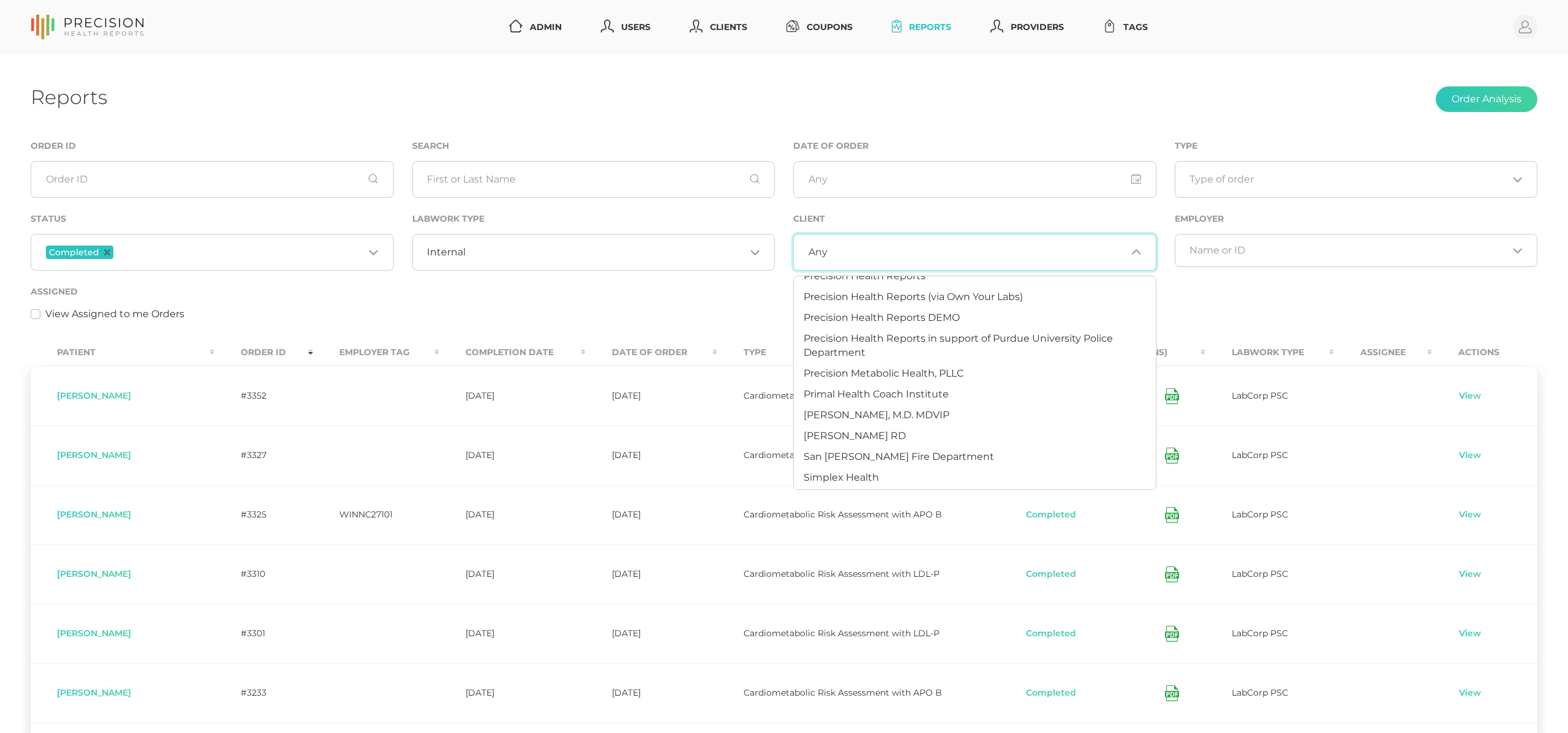
scroll to position [811, 0]
click at [866, 407] on span "[PERSON_NAME], M.D. MDVIP" at bounding box center [877, 410] width 146 height 12
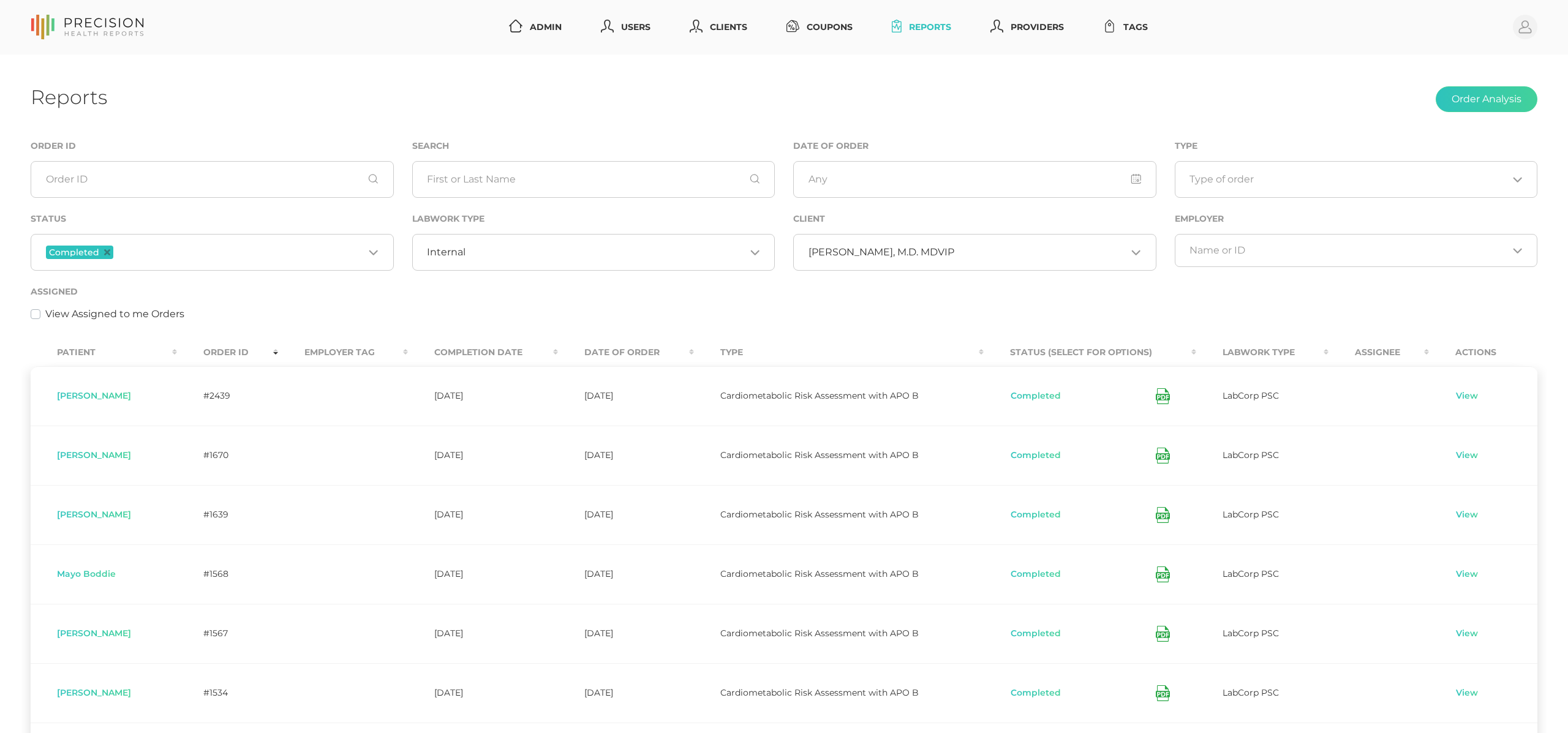
click at [1163, 399] on icon at bounding box center [1163, 396] width 14 height 16
click at [485, 348] on th "Completion Date" at bounding box center [483, 352] width 151 height 28
click at [652, 251] on input "Search for option" at bounding box center [606, 252] width 280 height 12
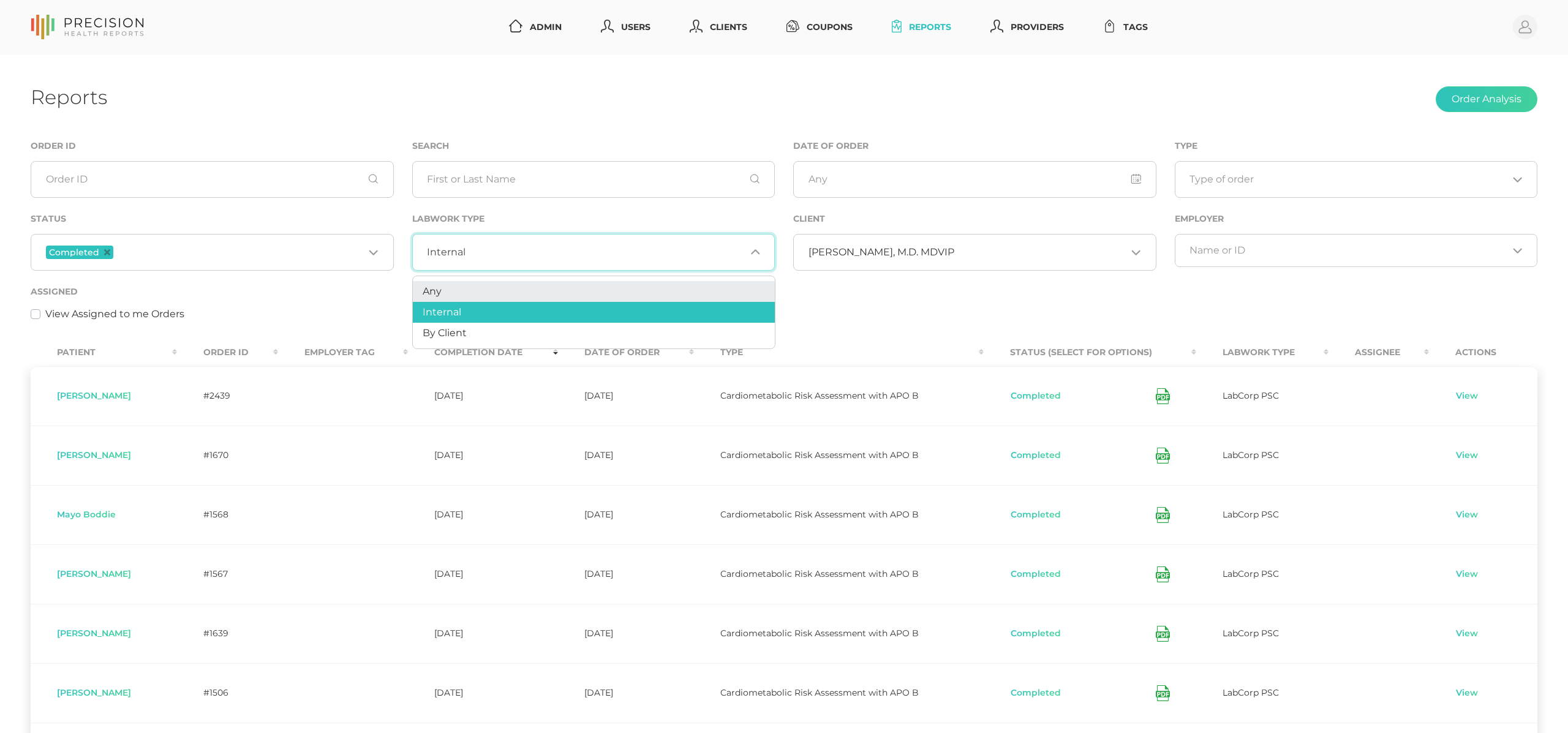
click at [647, 282] on li "Any" at bounding box center [593, 292] width 362 height 21
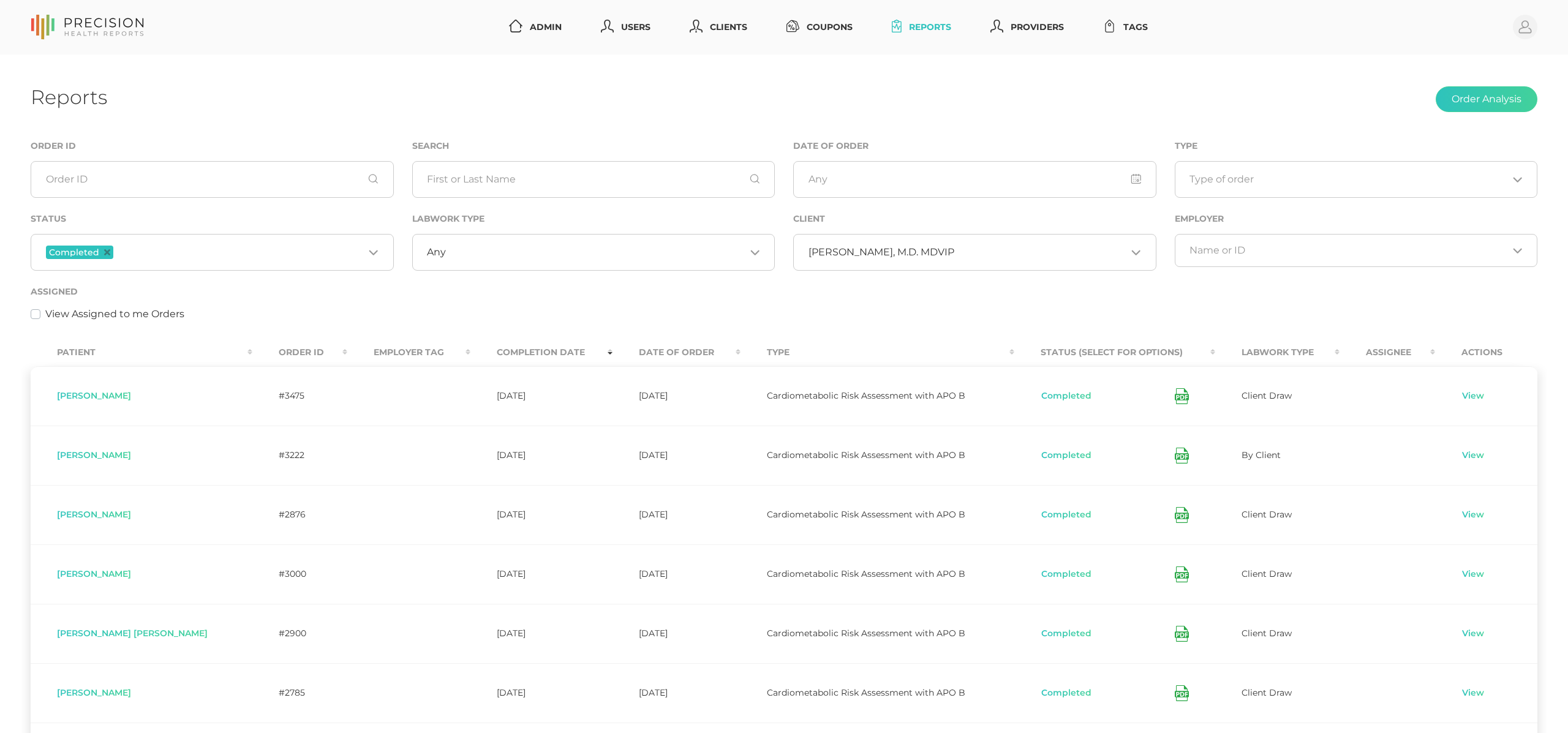
click at [1178, 398] on icon at bounding box center [1181, 397] width 6 height 3
click at [1116, 407] on td "Completed" at bounding box center [1115, 396] width 201 height 59
click at [1175, 515] on icon at bounding box center [1182, 515] width 14 height 16
click at [1163, 563] on td "Completed" at bounding box center [1115, 574] width 201 height 59
click at [1175, 634] on icon at bounding box center [1182, 634] width 14 height 16
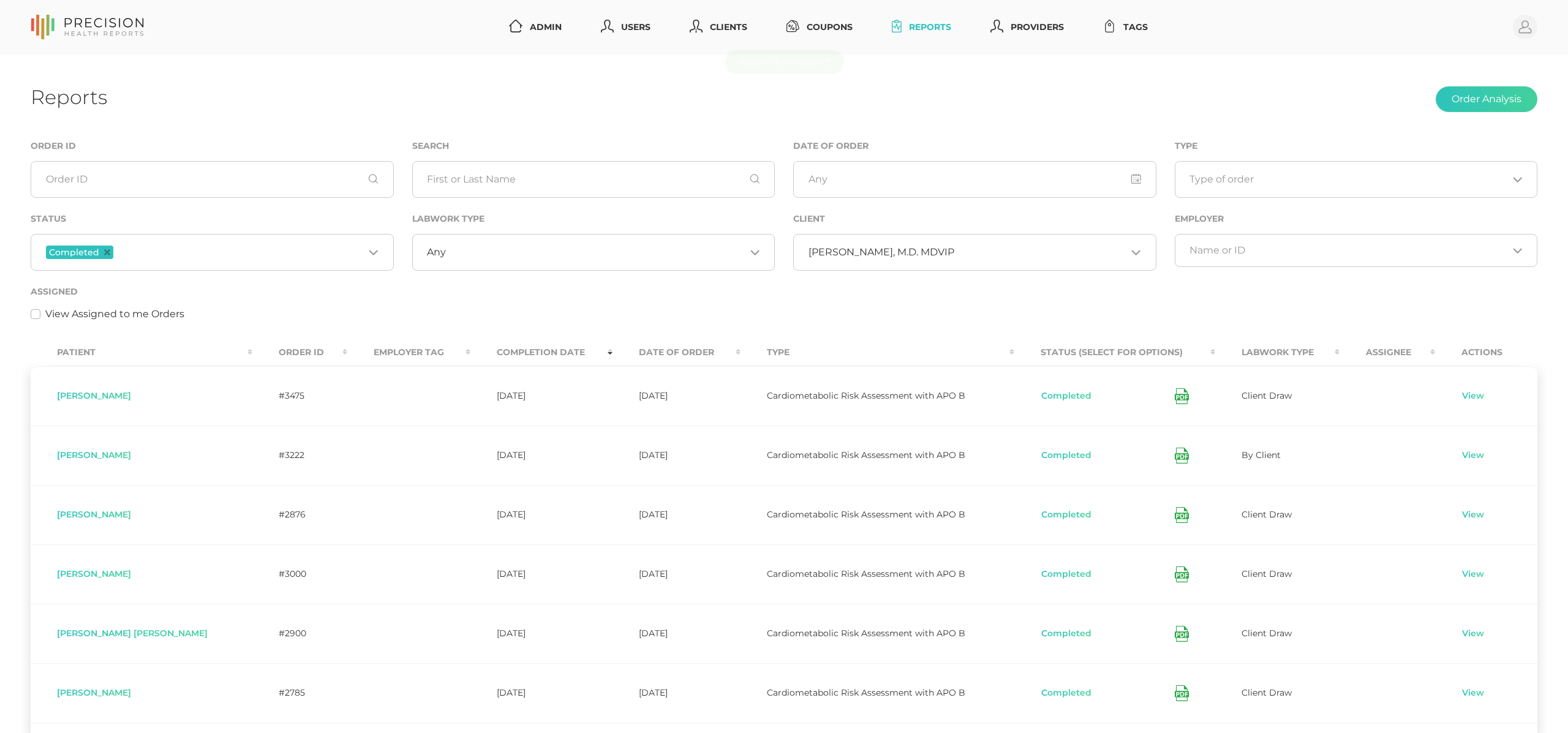
scroll to position [0, 0]
